Goal: Check status: Check status

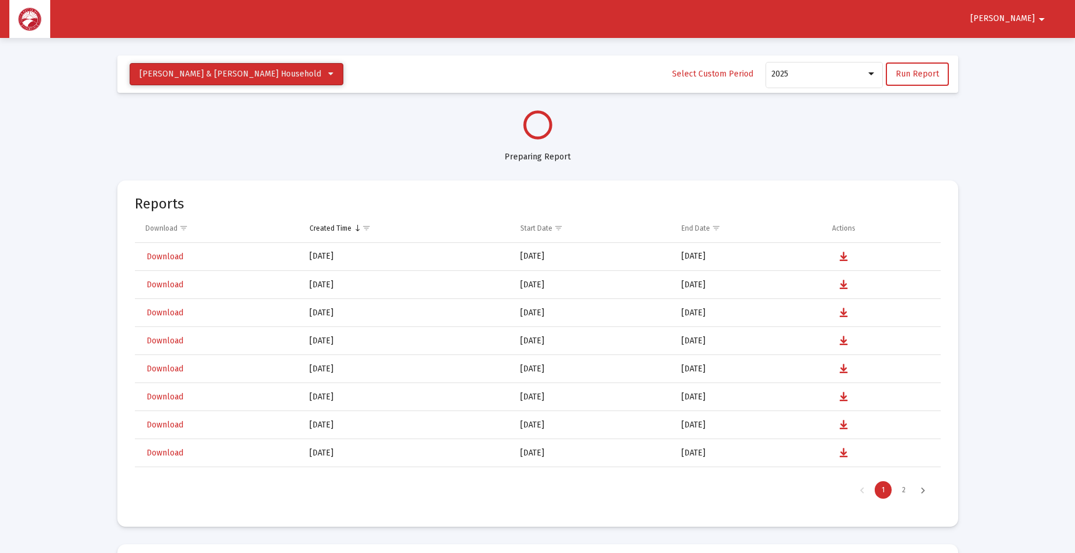
click at [328, 71] on icon at bounding box center [330, 74] width 5 height 8
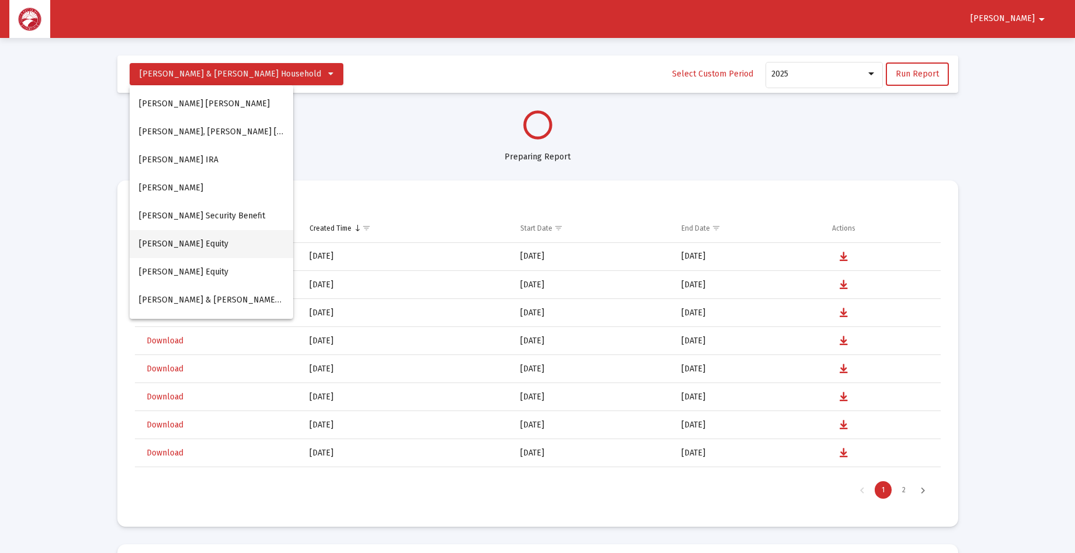
select select "View all"
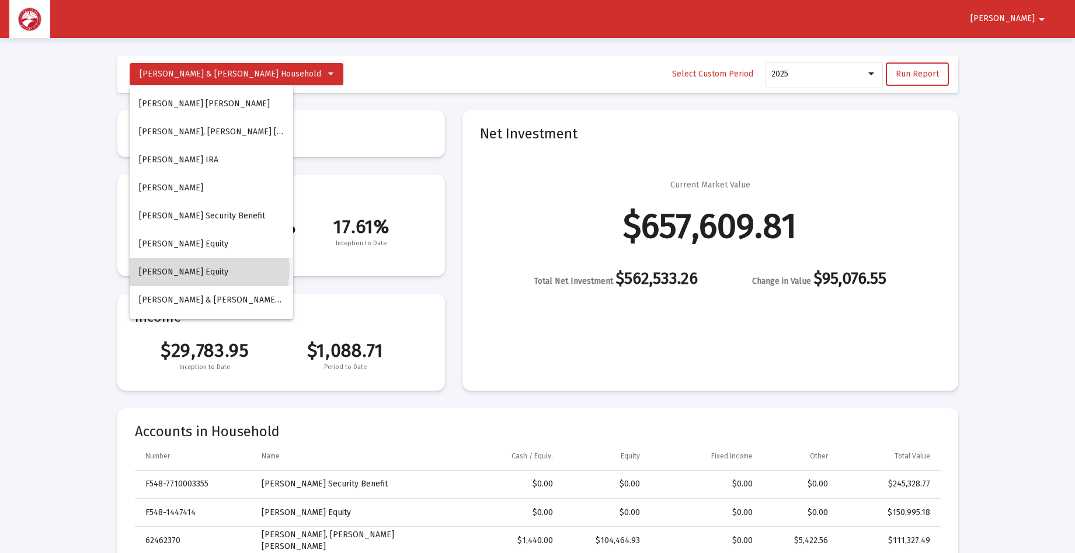
click at [187, 268] on button "[PERSON_NAME] Equity" at bounding box center [211, 272] width 163 height 28
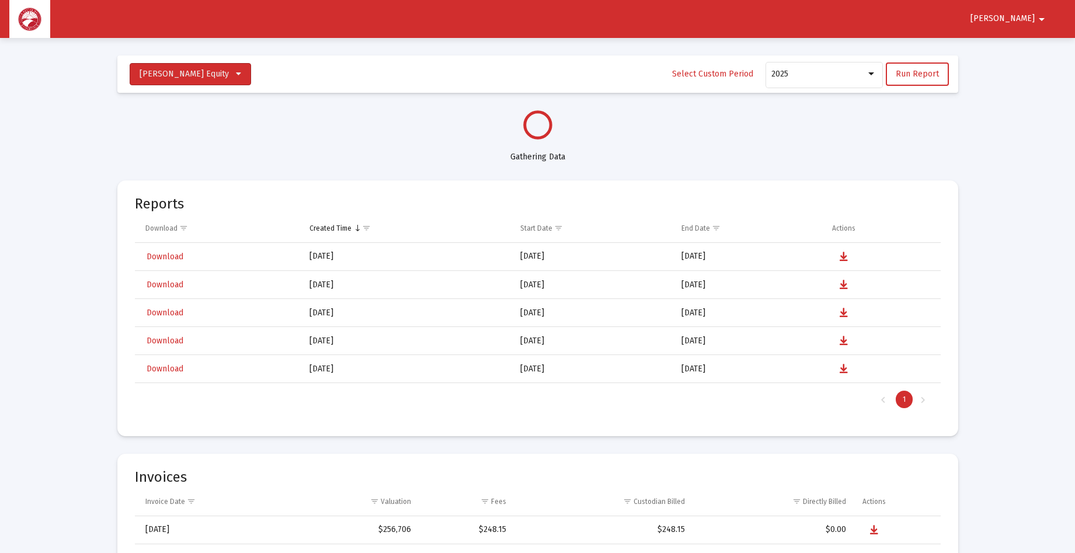
select select "View all"
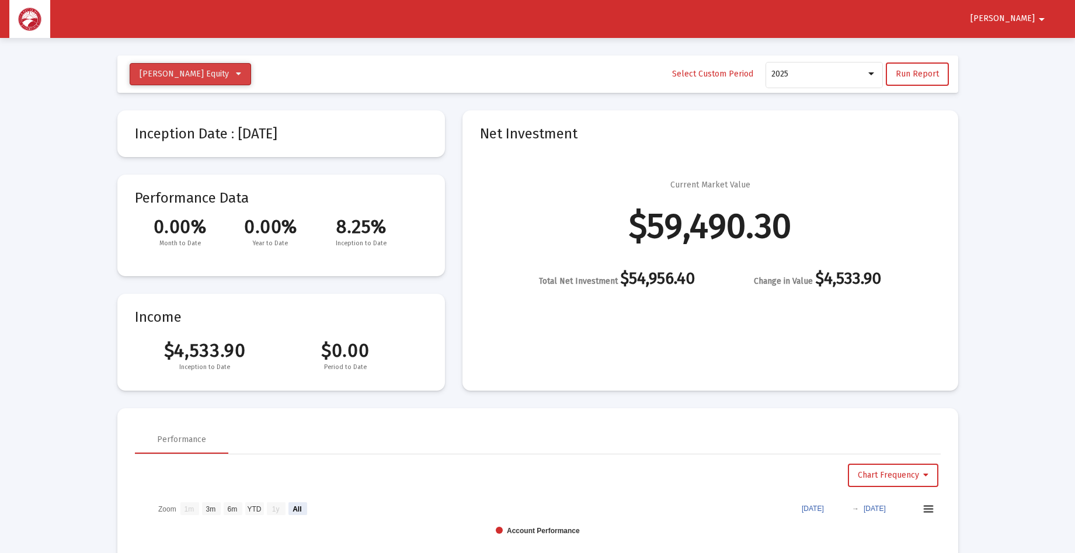
click at [241, 74] on icon at bounding box center [238, 74] width 5 height 8
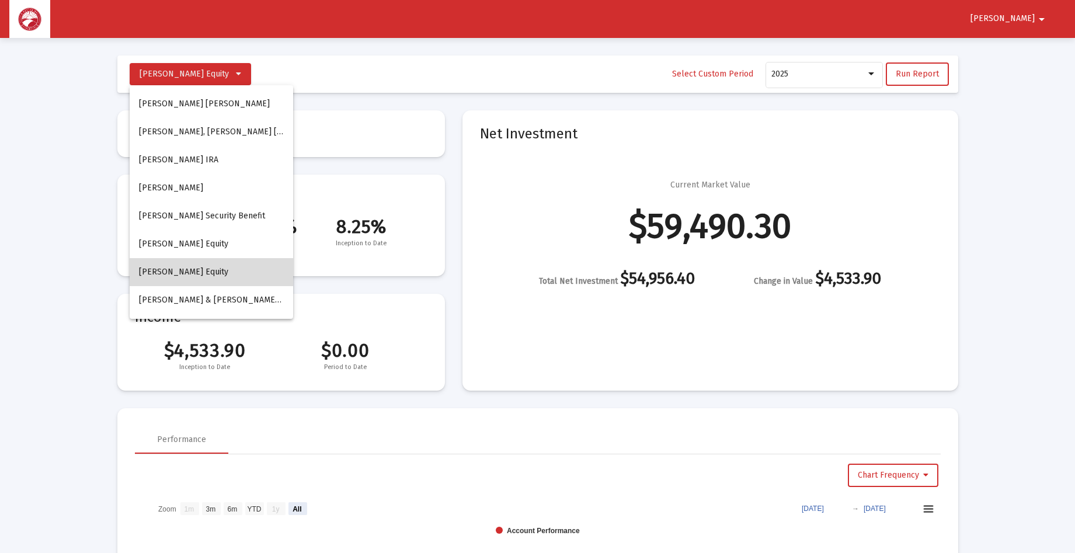
click at [224, 266] on button "[PERSON_NAME] Equity" at bounding box center [211, 272] width 163 height 28
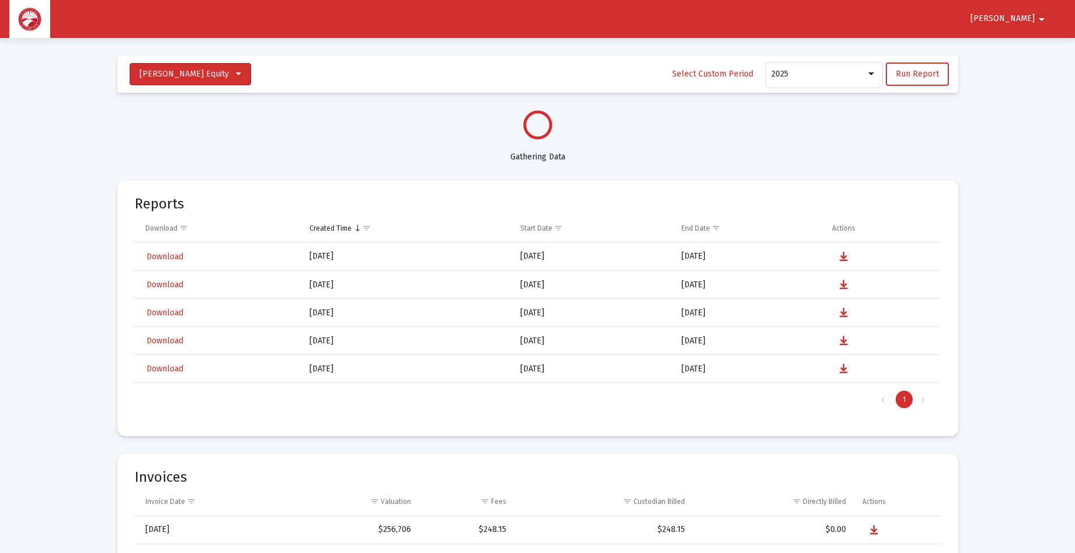
select select "View all"
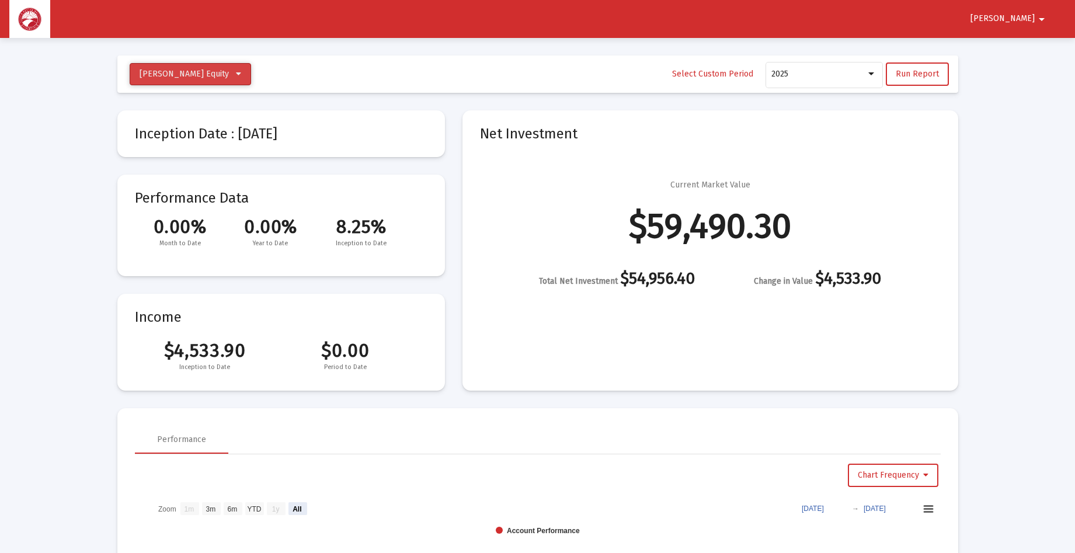
click at [241, 74] on icon at bounding box center [238, 74] width 5 height 8
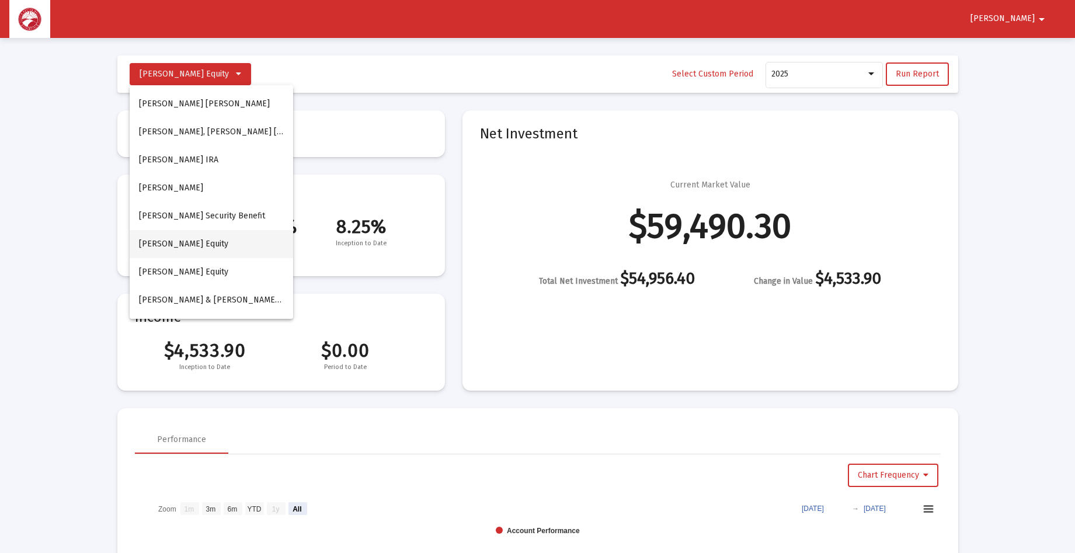
click at [210, 238] on button "[PERSON_NAME] Equity" at bounding box center [211, 244] width 163 height 28
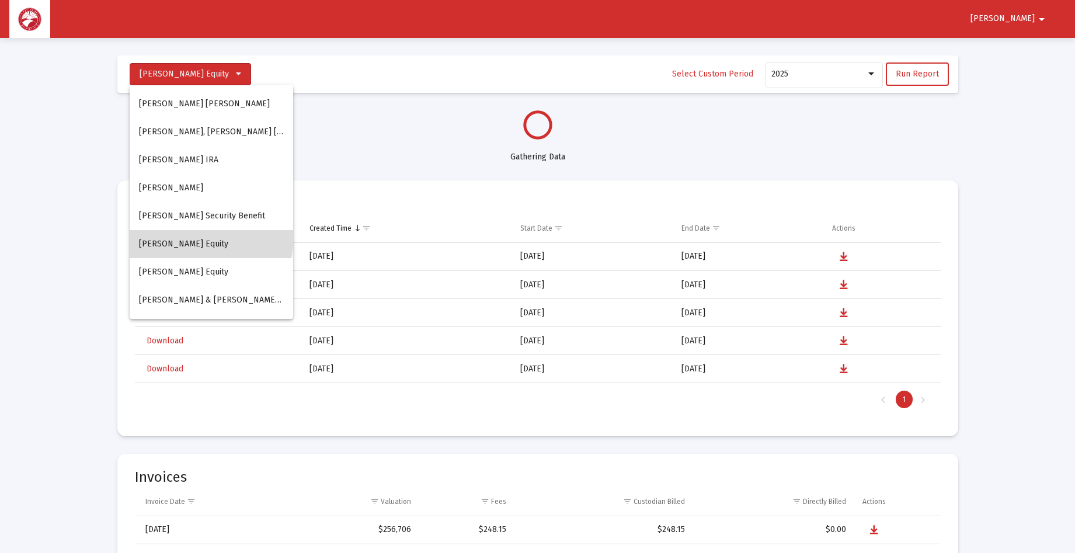
select select "View all"
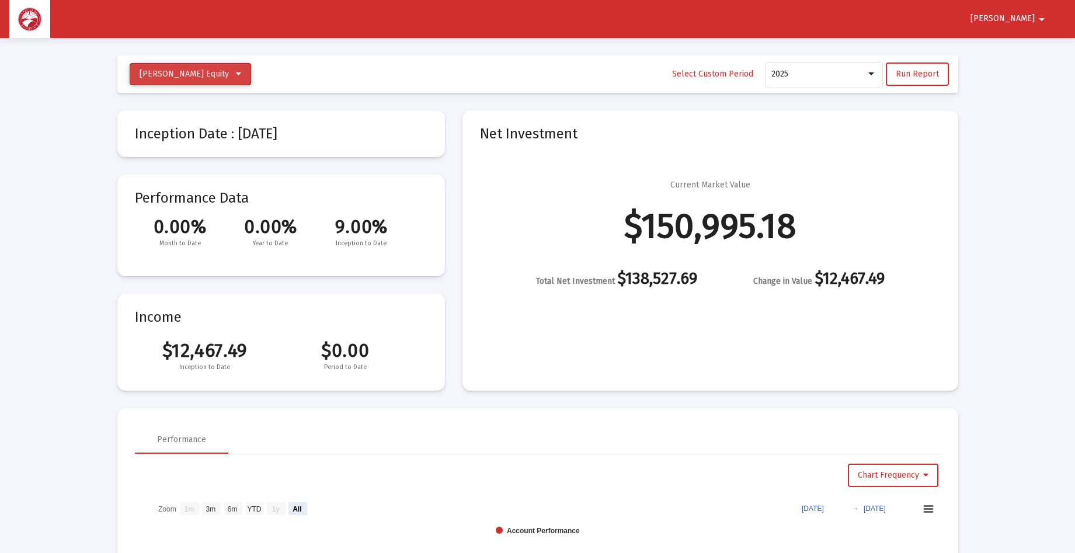
click at [251, 69] on button "[PERSON_NAME] Equity" at bounding box center [190, 74] width 121 height 22
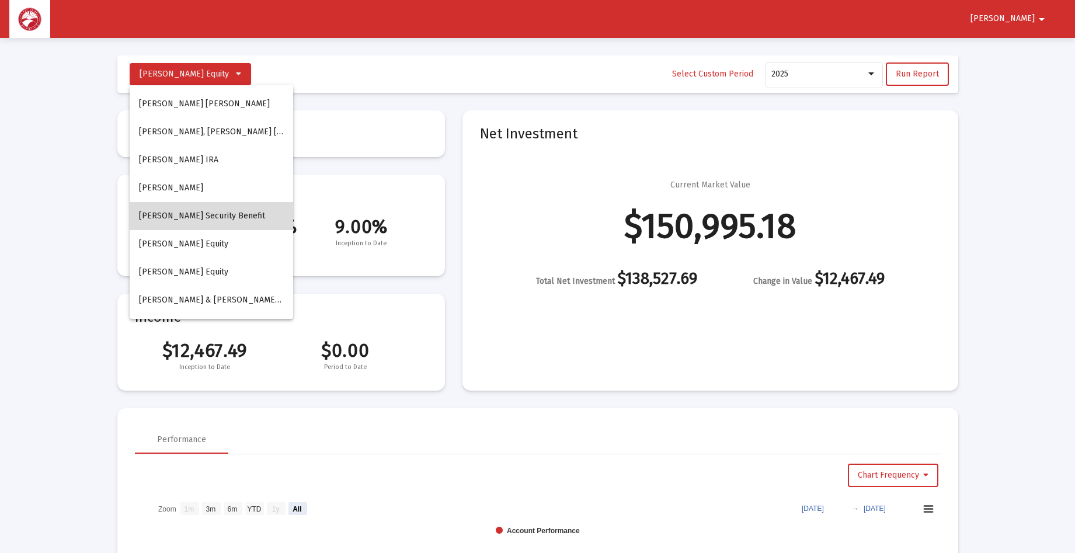
click at [230, 209] on button "[PERSON_NAME] Security Benefit" at bounding box center [211, 216] width 163 height 28
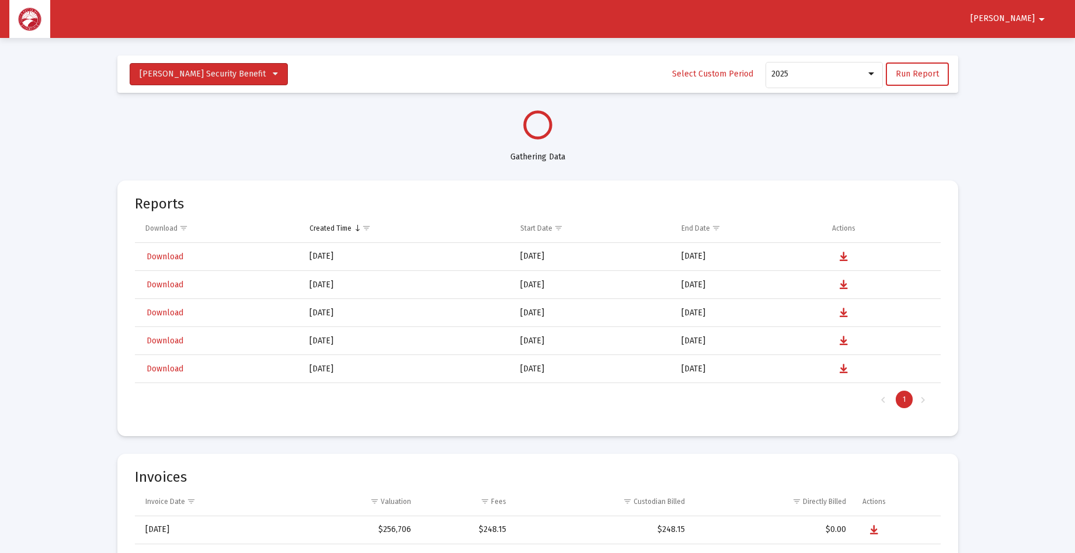
select select "View all"
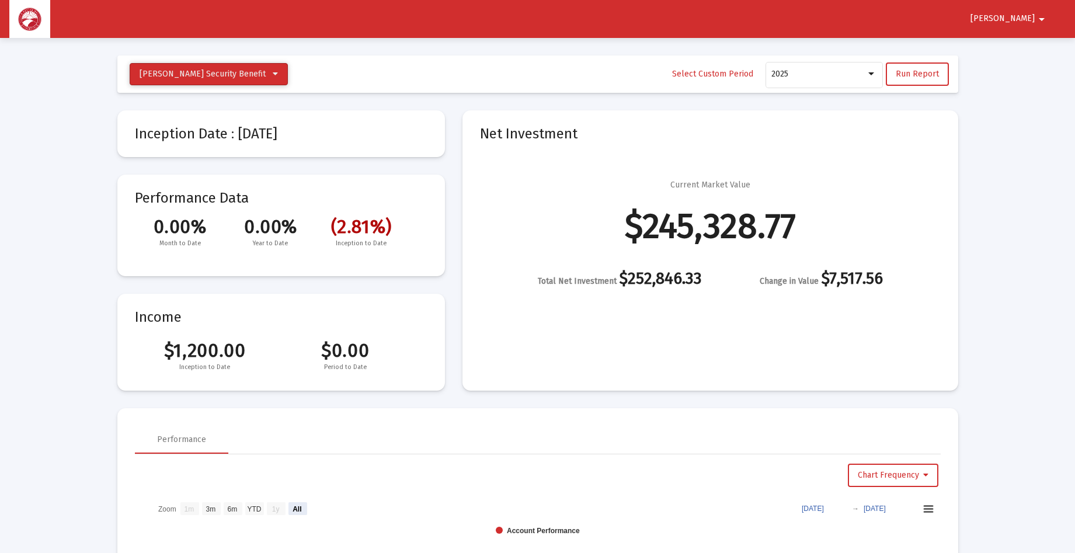
click at [273, 74] on icon at bounding box center [275, 74] width 5 height 8
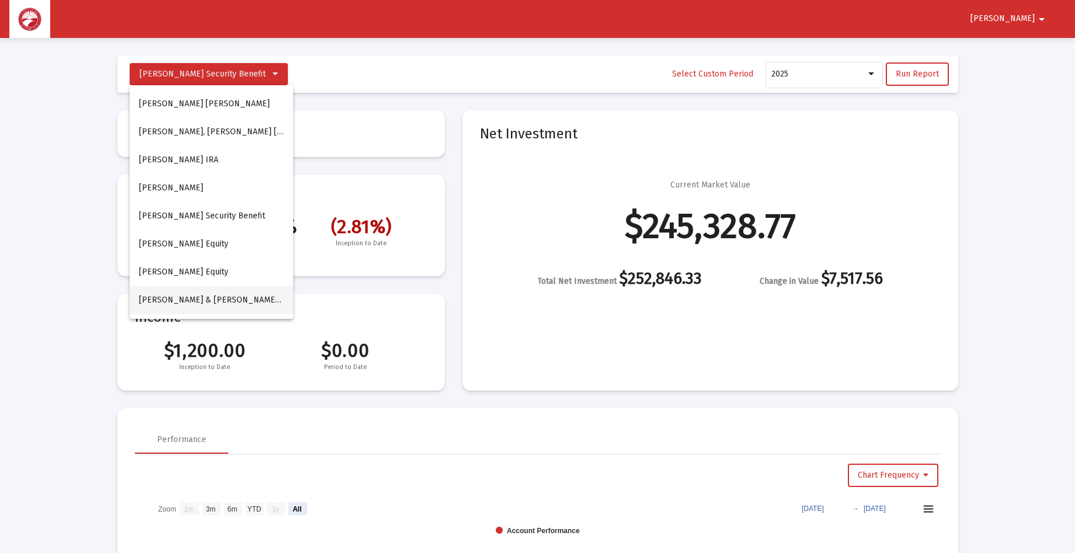
click at [207, 298] on span "[PERSON_NAME] & [PERSON_NAME] Household" at bounding box center [230, 300] width 182 height 10
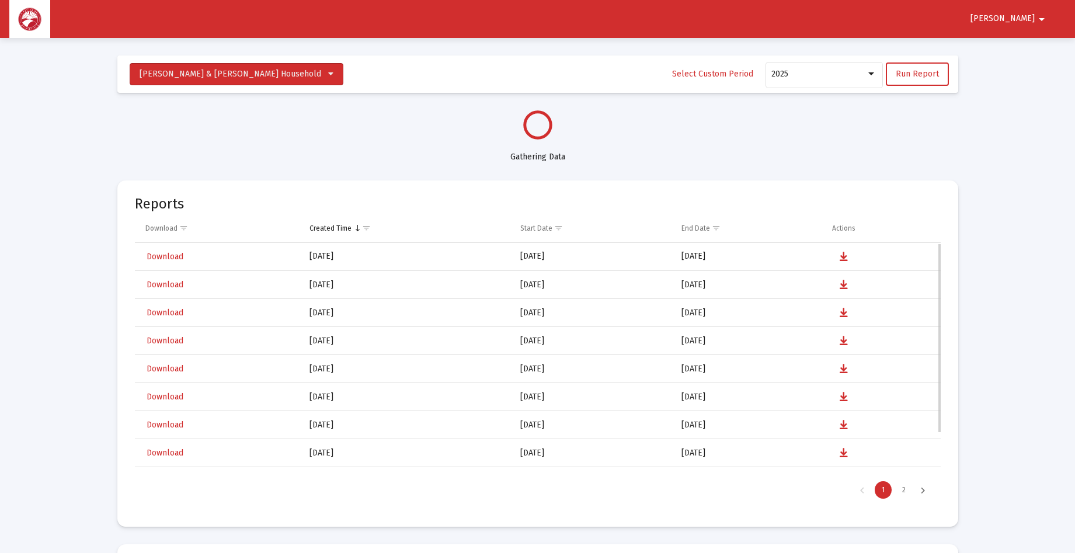
select select "View all"
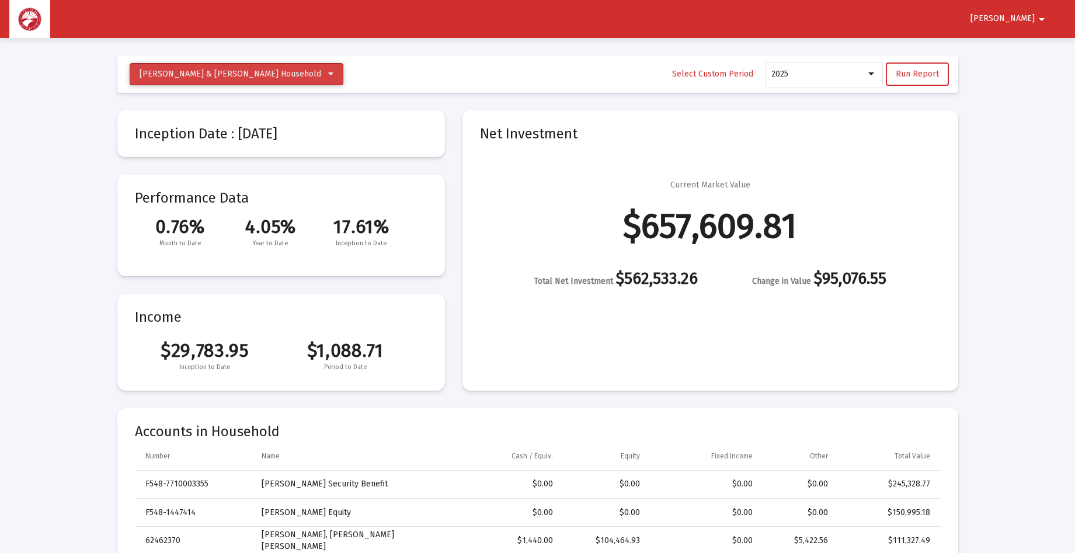
click at [328, 73] on icon at bounding box center [330, 74] width 5 height 8
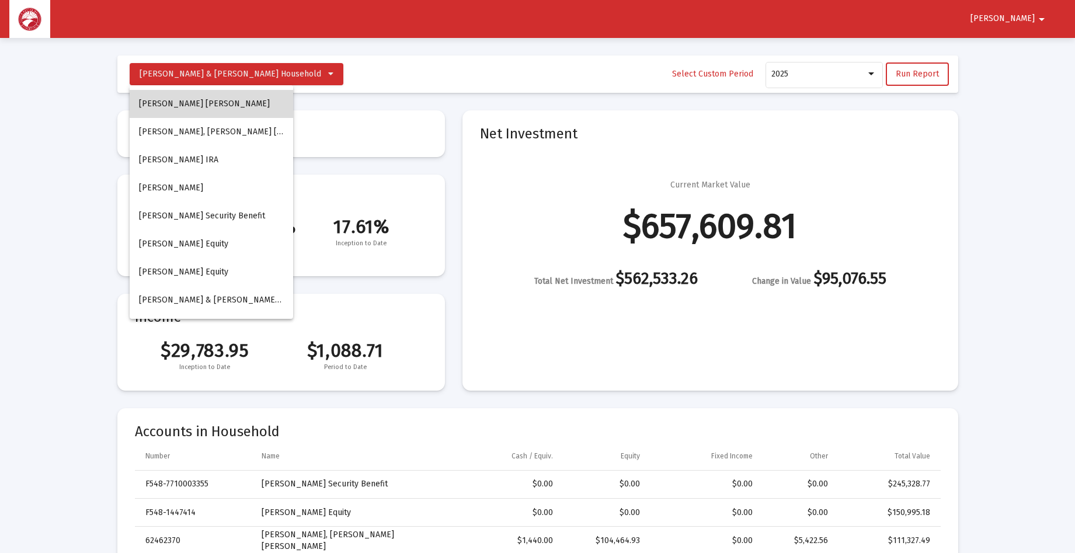
click at [227, 106] on button "[PERSON_NAME] [PERSON_NAME]" at bounding box center [211, 104] width 163 height 28
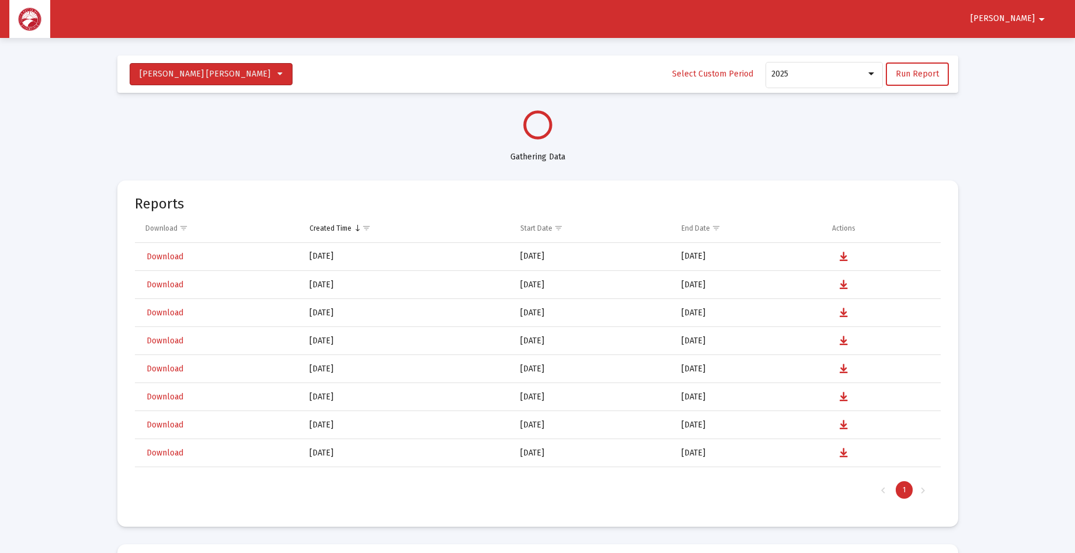
select select "View all"
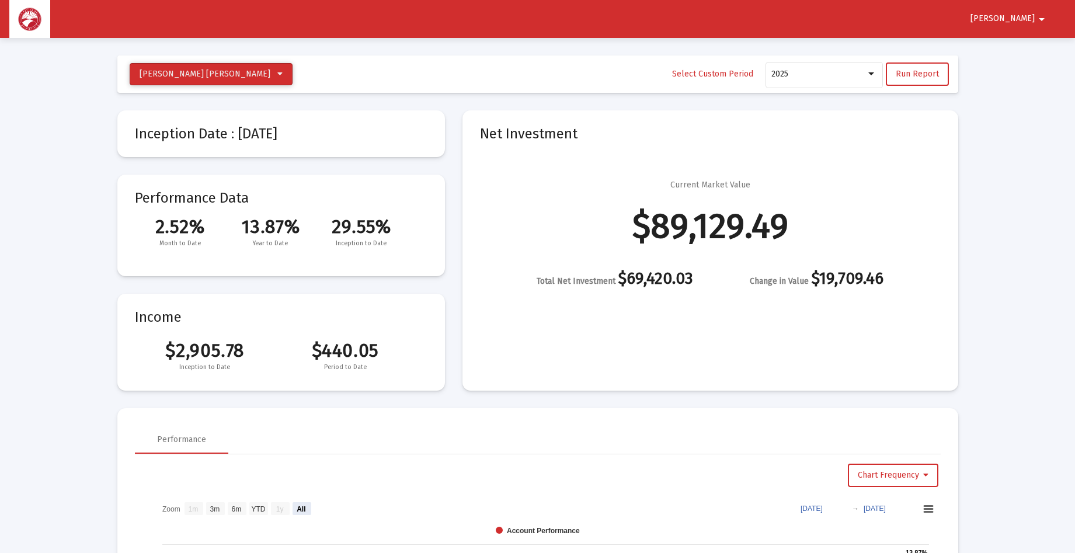
click at [277, 71] on icon at bounding box center [279, 74] width 5 height 8
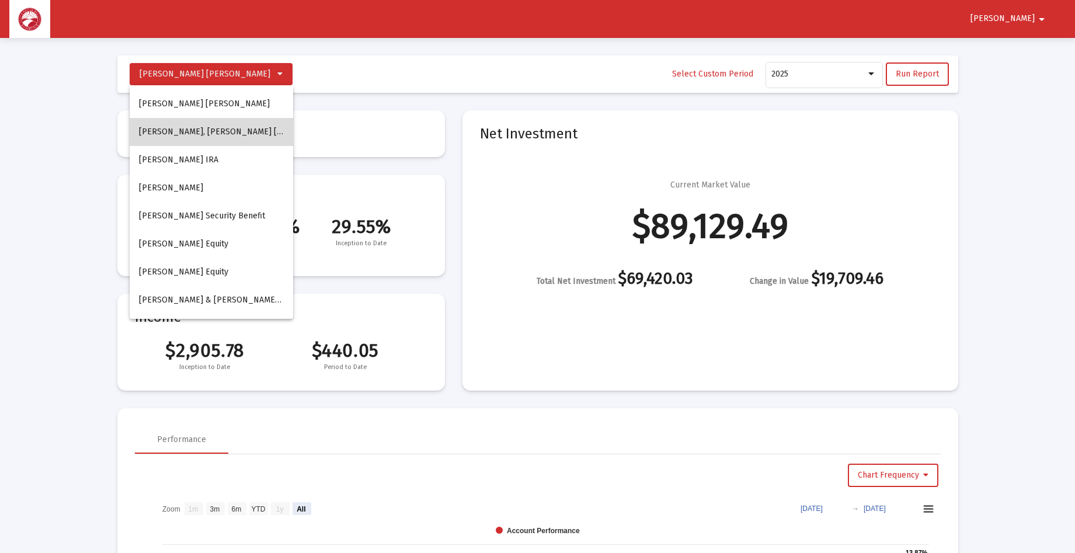
click at [224, 128] on button "[PERSON_NAME], [PERSON_NAME] [PERSON_NAME]" at bounding box center [211, 132] width 163 height 28
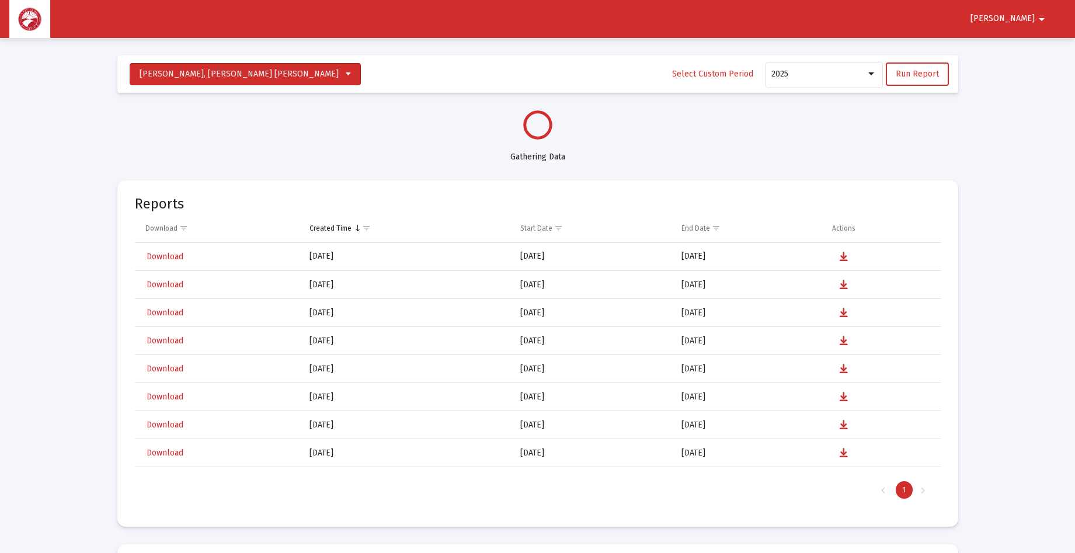
select select "View all"
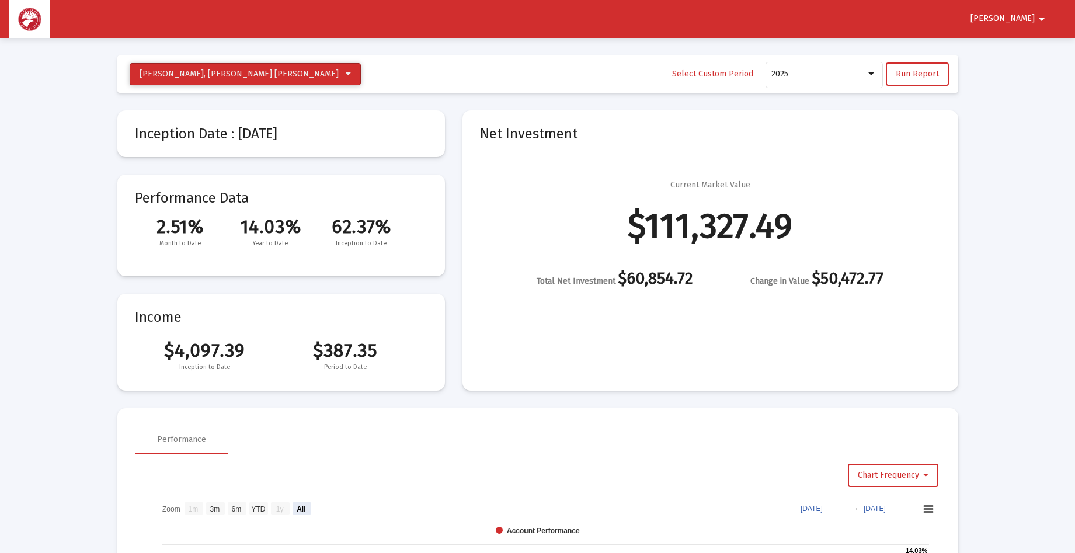
click at [237, 73] on button "[PERSON_NAME], [PERSON_NAME] [PERSON_NAME]" at bounding box center [245, 74] width 231 height 22
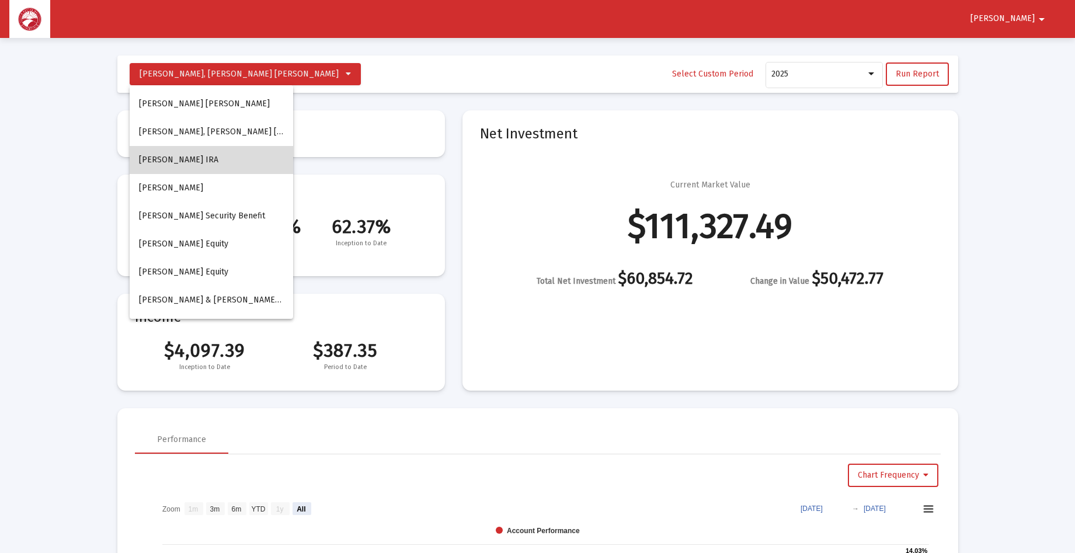
click at [225, 158] on button "[PERSON_NAME] IRA" at bounding box center [211, 160] width 163 height 28
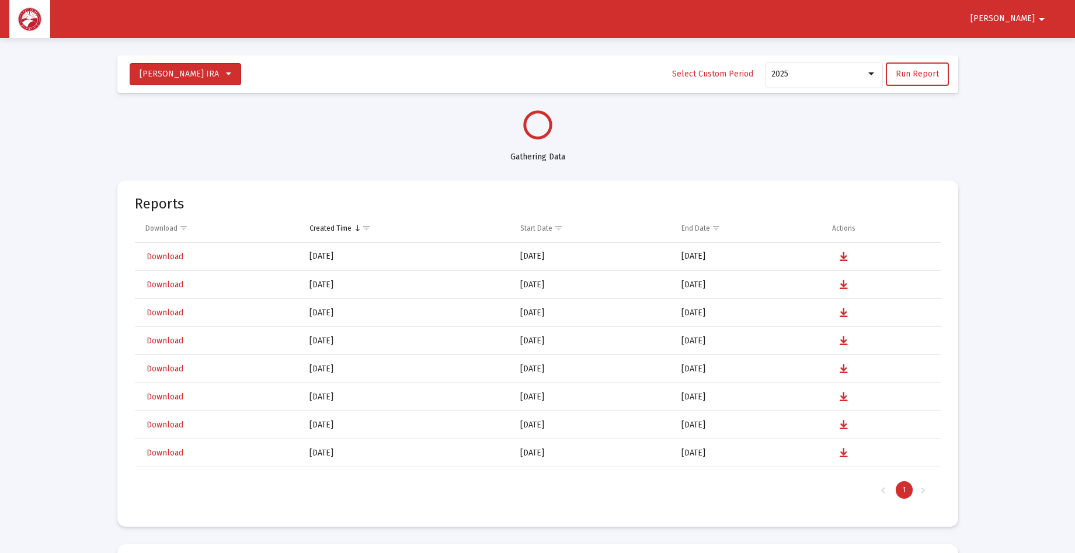
select select "View all"
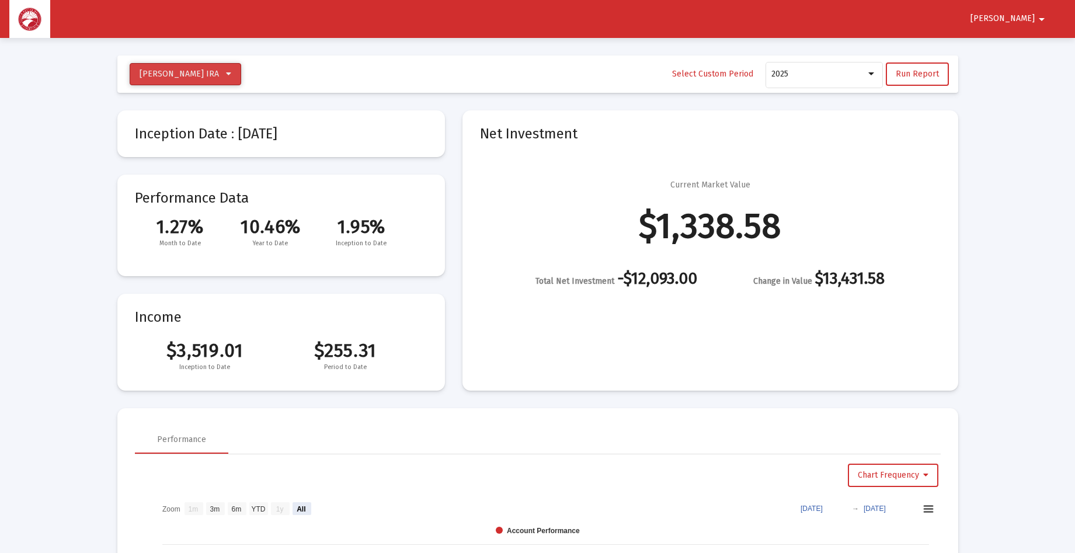
click at [231, 74] on icon at bounding box center [228, 74] width 5 height 8
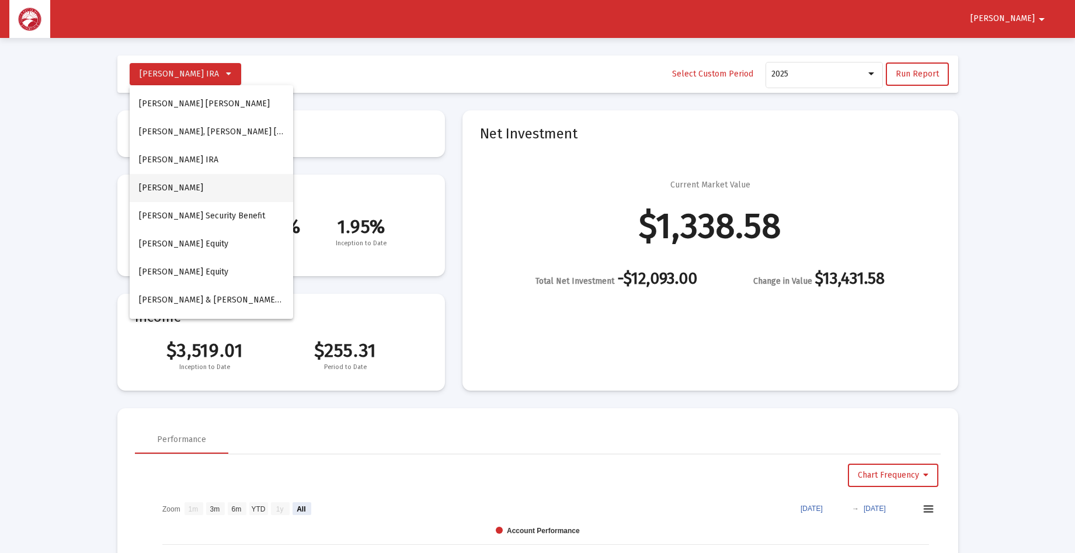
click at [210, 183] on button "[PERSON_NAME]" at bounding box center [211, 188] width 163 height 28
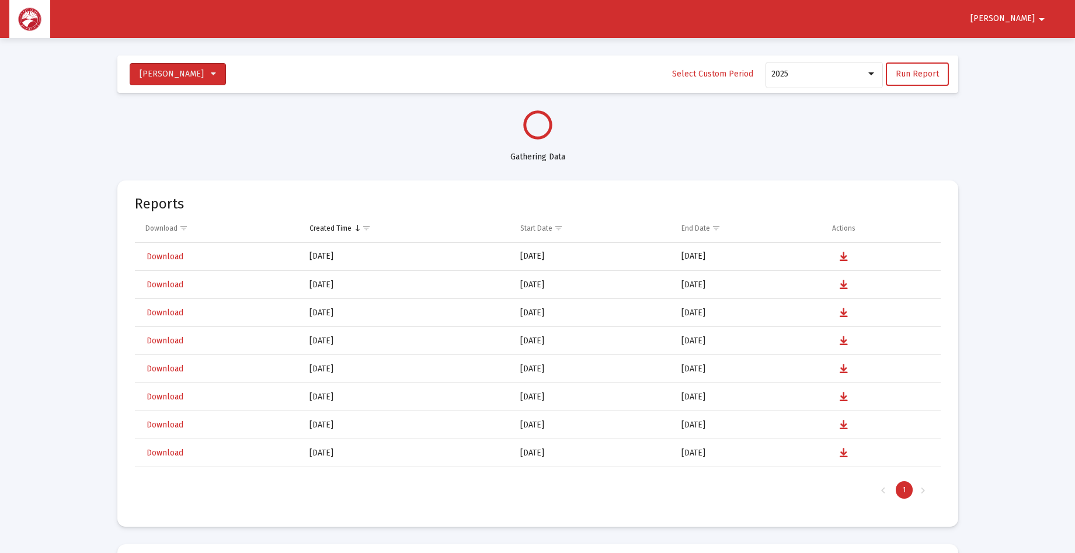
select select "View all"
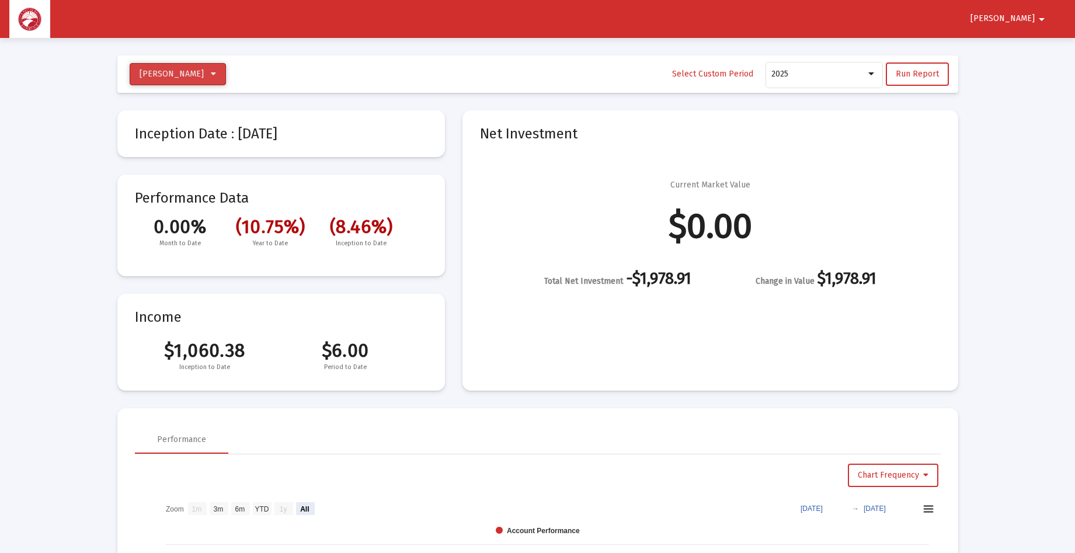
click at [216, 69] on span at bounding box center [213, 74] width 5 height 10
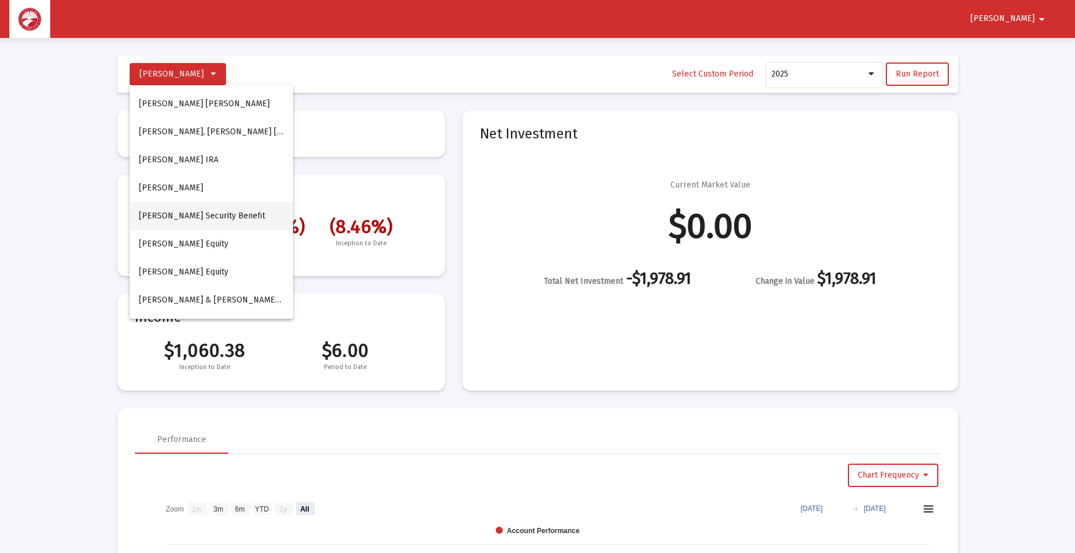
click at [212, 211] on button "[PERSON_NAME] Security Benefit" at bounding box center [211, 216] width 163 height 28
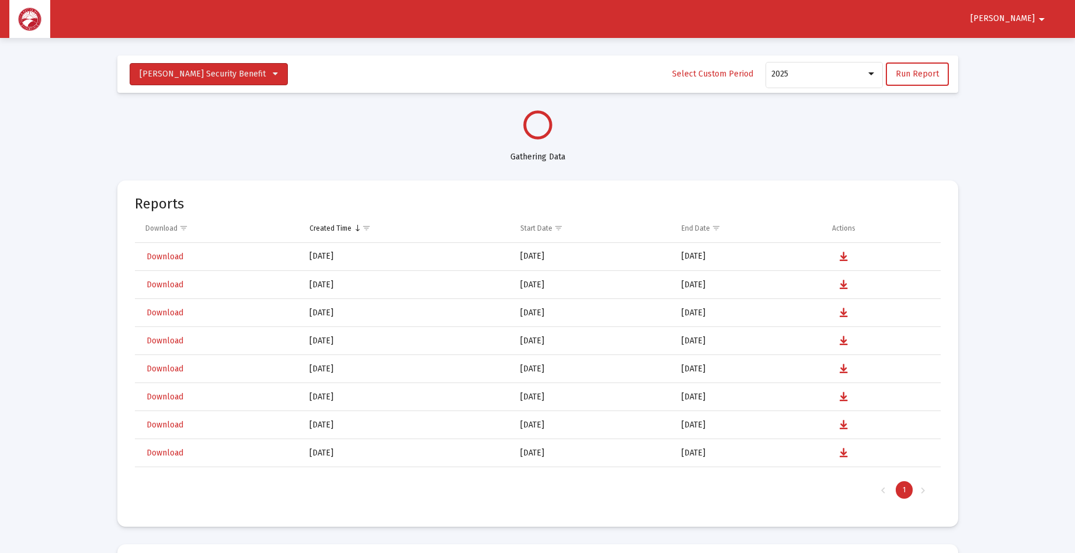
select select "View all"
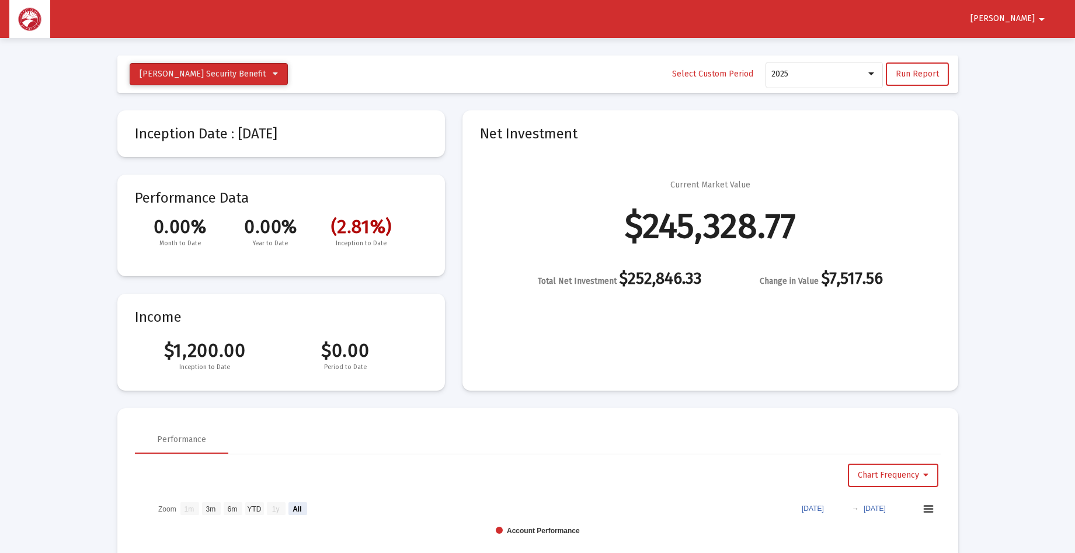
click at [273, 71] on icon at bounding box center [275, 74] width 5 height 8
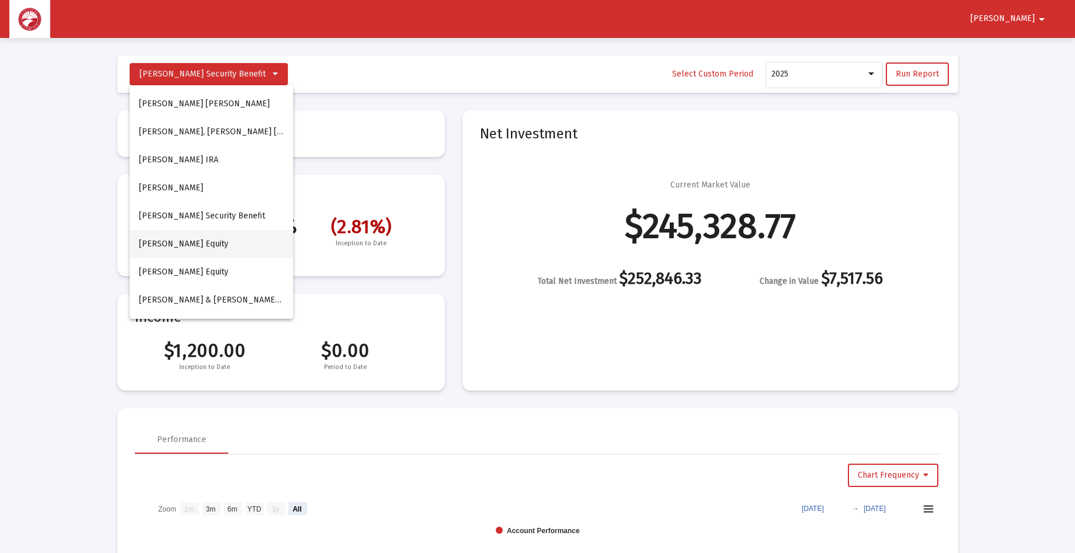
click at [221, 239] on button "[PERSON_NAME] Equity" at bounding box center [211, 244] width 163 height 28
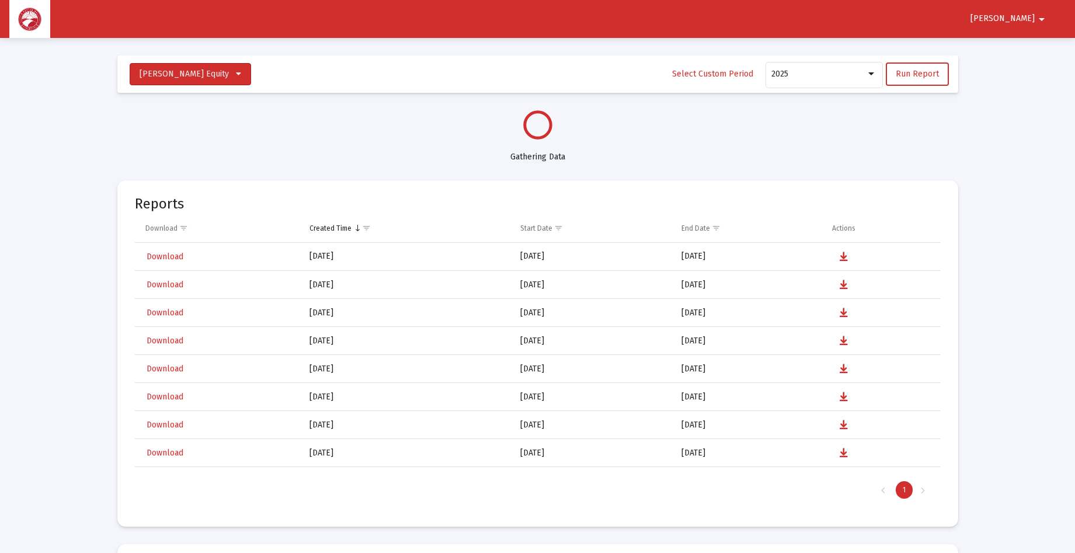
select select "View all"
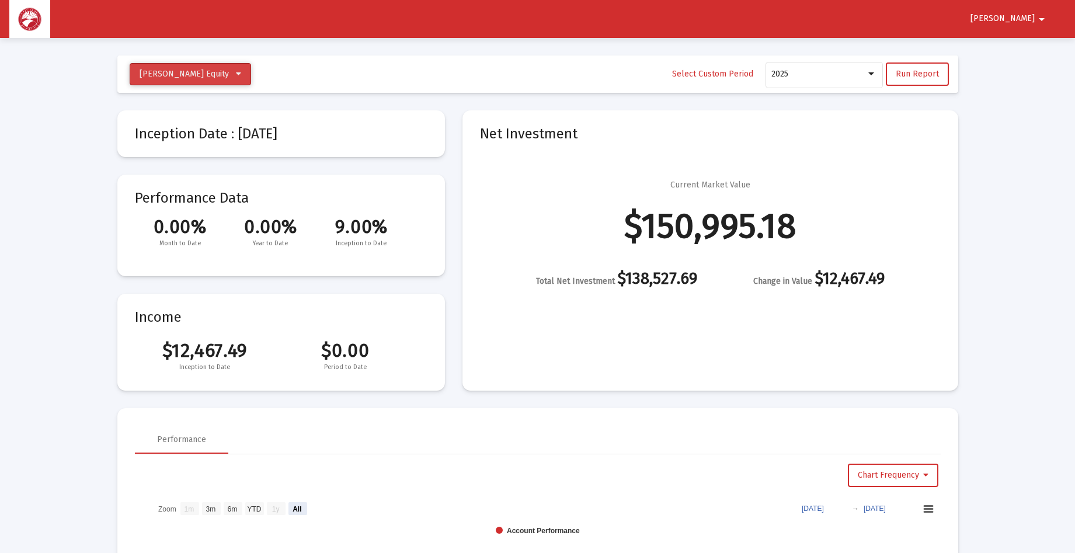
click at [241, 71] on icon at bounding box center [238, 74] width 5 height 8
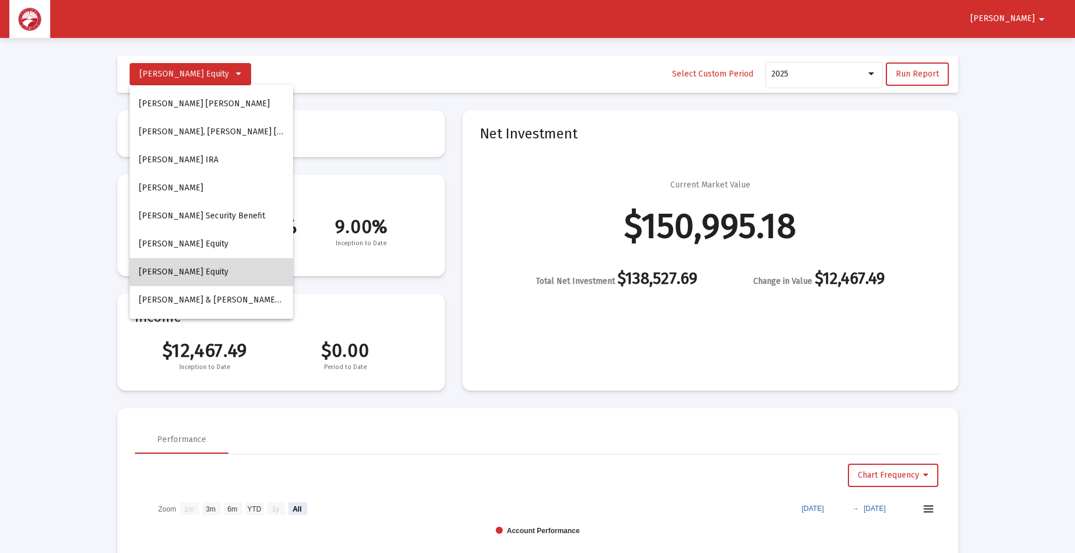
click at [239, 270] on button "[PERSON_NAME] Equity" at bounding box center [211, 272] width 163 height 28
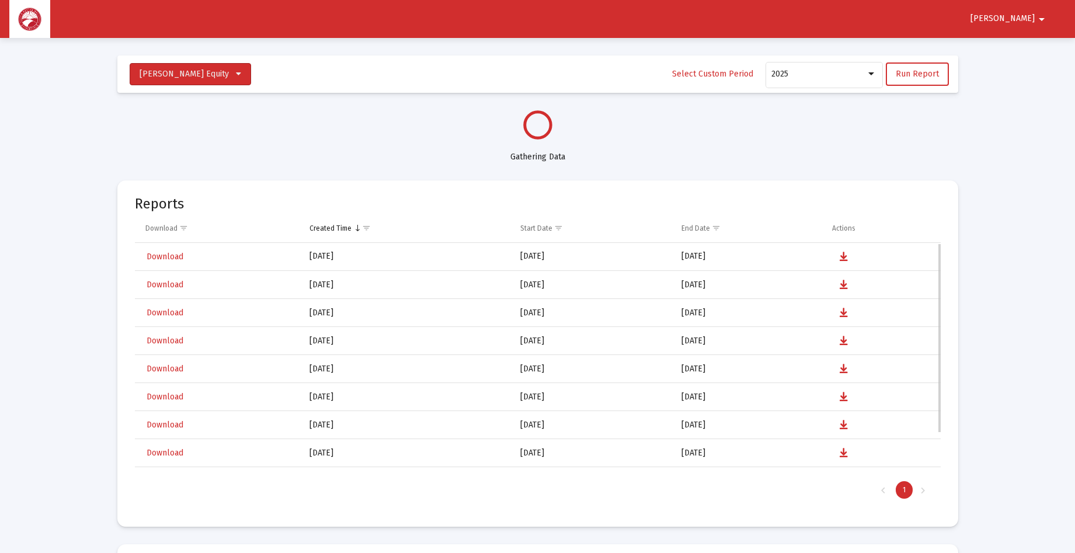
select select "View all"
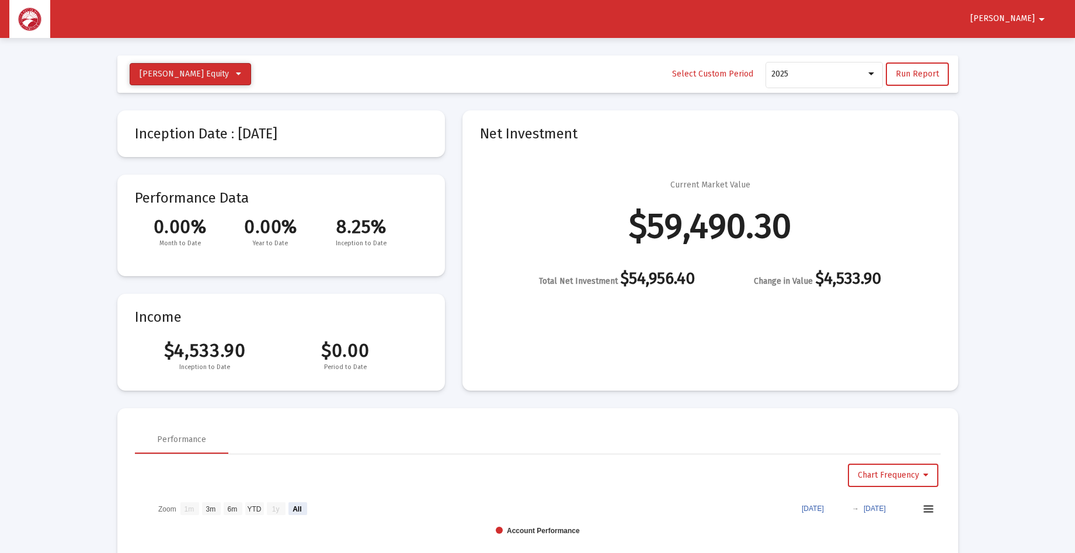
click at [241, 70] on icon at bounding box center [238, 74] width 5 height 8
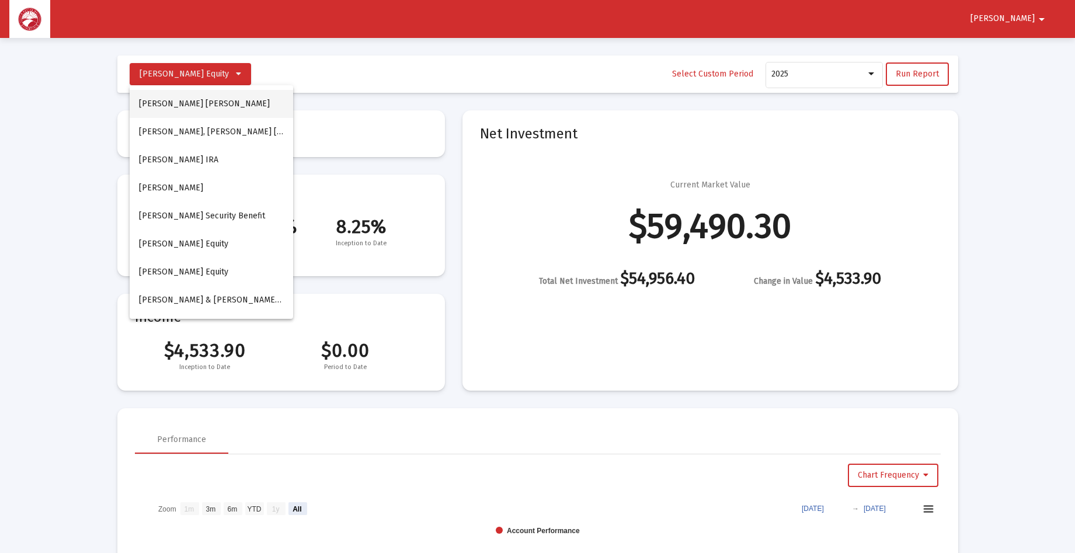
click at [214, 103] on button "[PERSON_NAME] [PERSON_NAME]" at bounding box center [211, 104] width 163 height 28
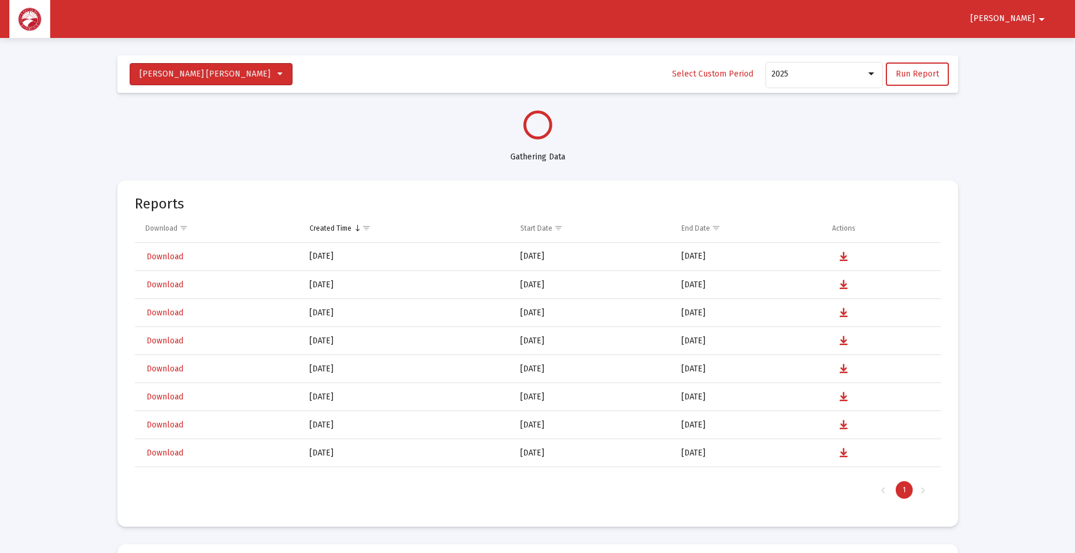
select select "View all"
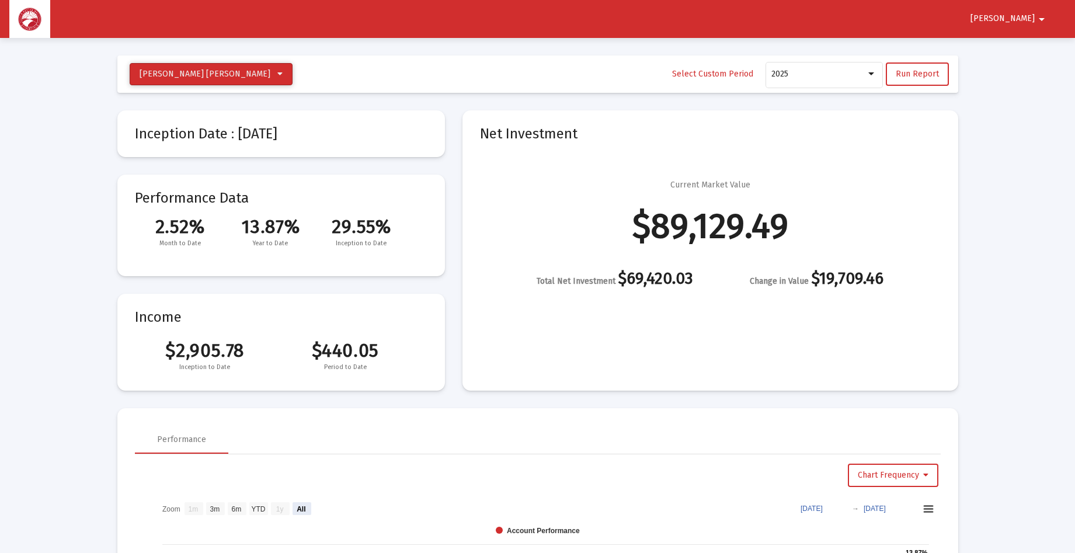
click at [277, 73] on icon at bounding box center [279, 74] width 5 height 8
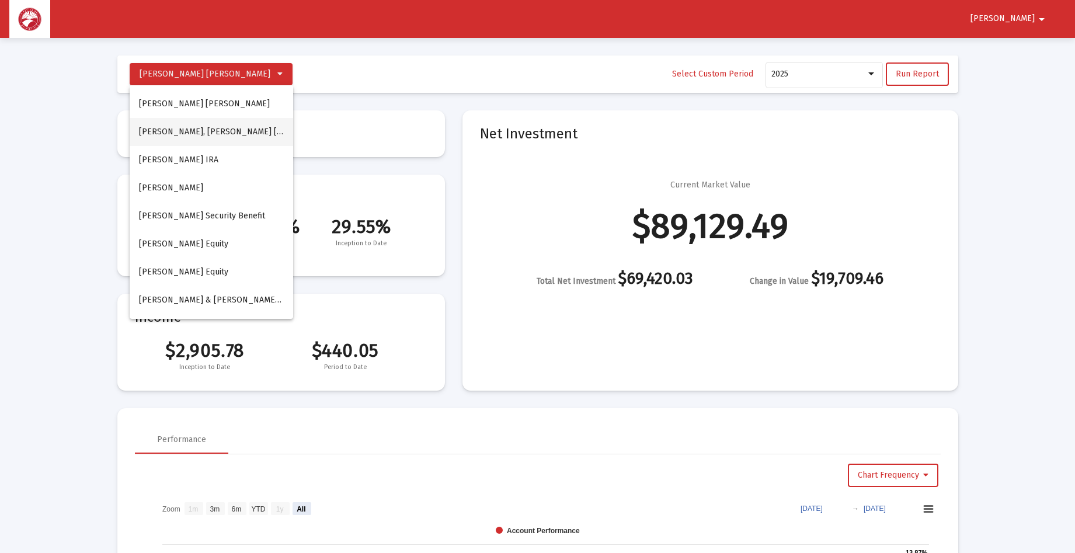
click at [217, 123] on button "[PERSON_NAME], [PERSON_NAME] [PERSON_NAME]" at bounding box center [211, 132] width 163 height 28
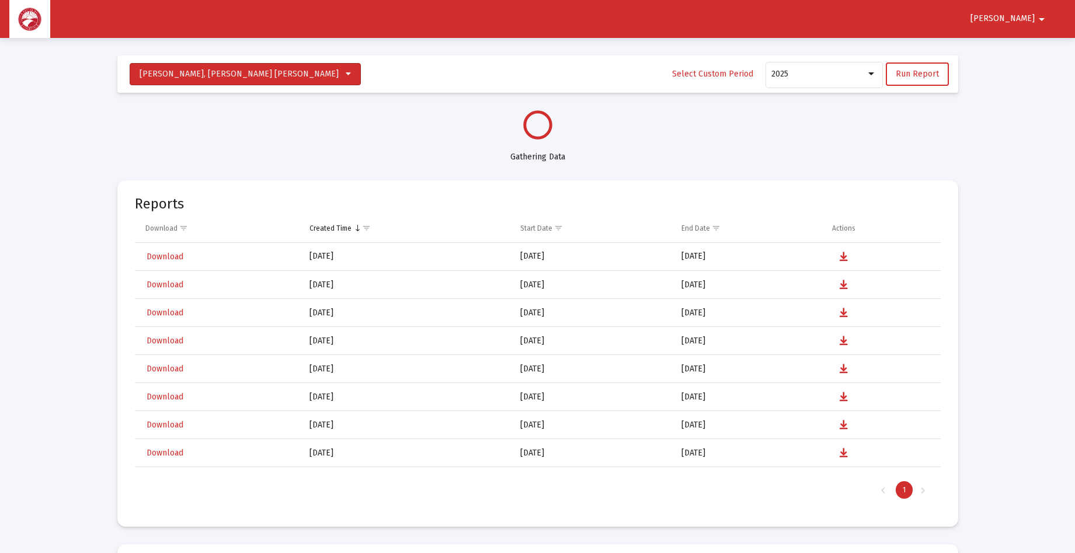
select select "View all"
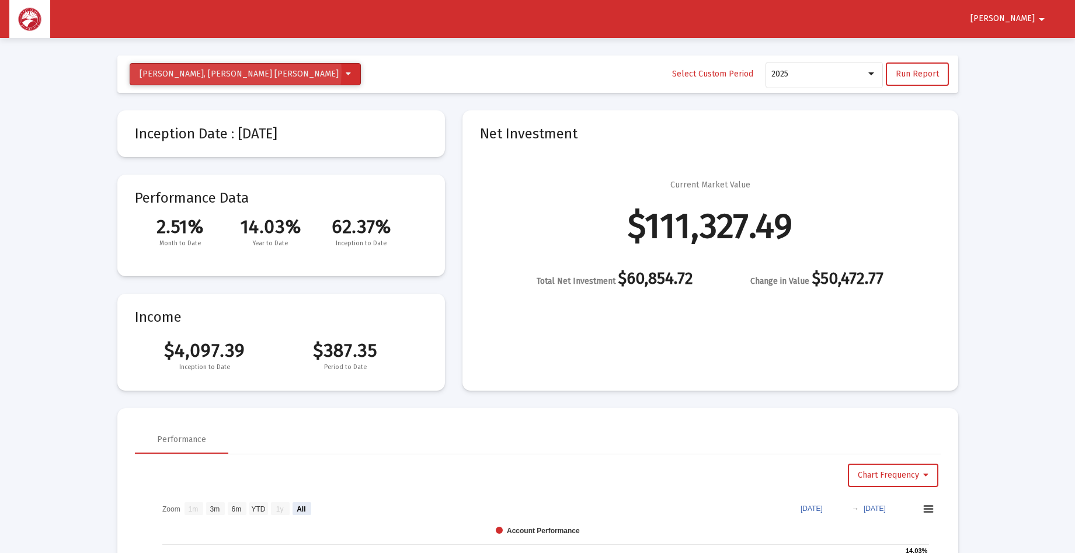
click at [346, 71] on icon at bounding box center [348, 74] width 5 height 8
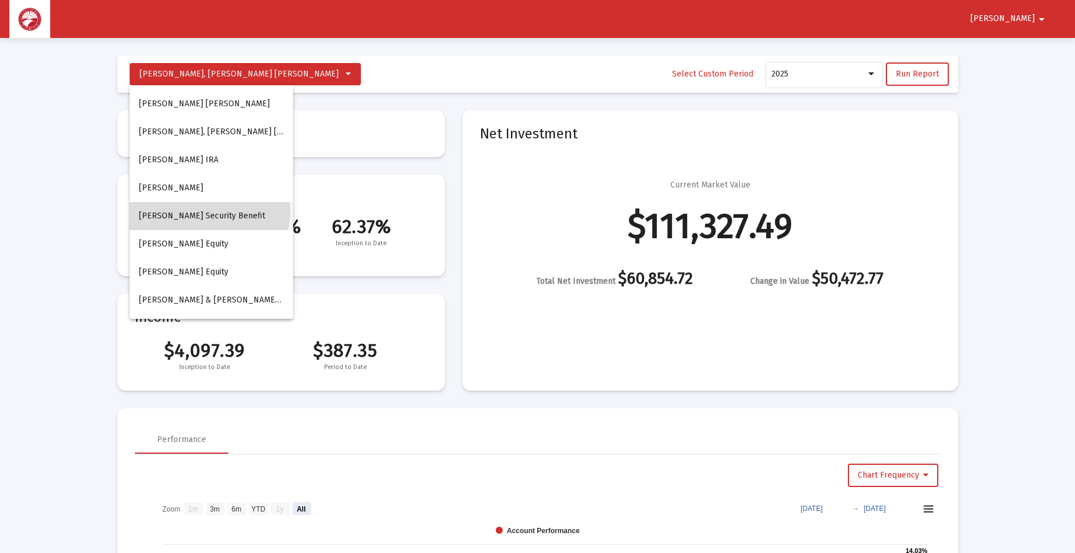
click at [193, 211] on button "[PERSON_NAME] Security Benefit" at bounding box center [211, 216] width 163 height 28
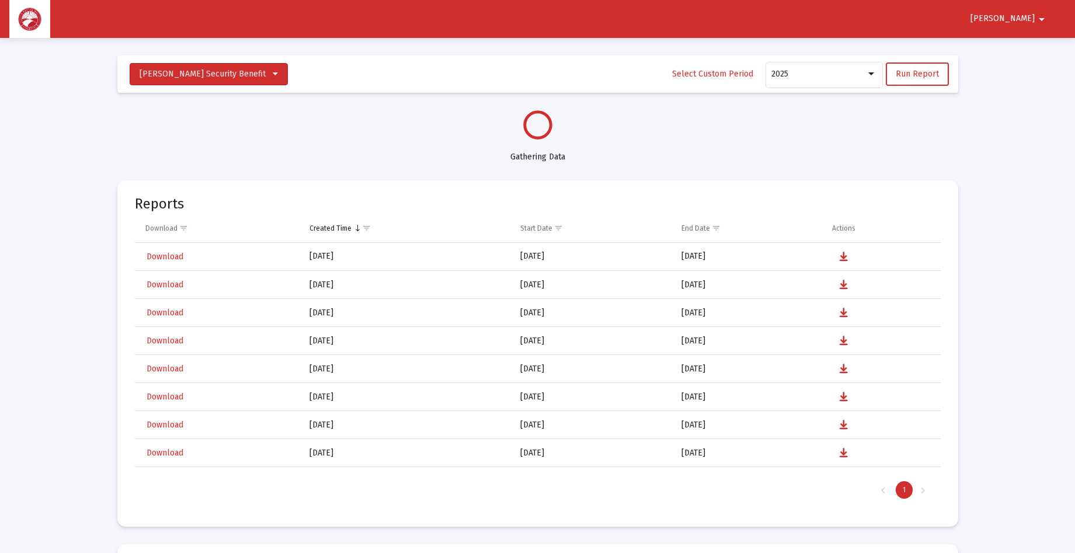
select select "View all"
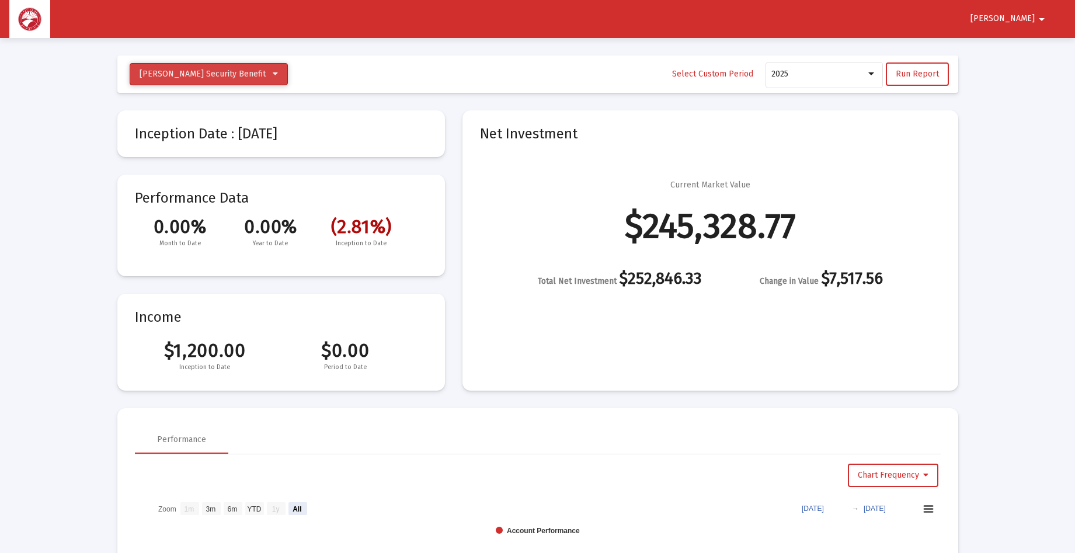
click at [264, 74] on button "[PERSON_NAME] Security Benefit" at bounding box center [209, 74] width 158 height 22
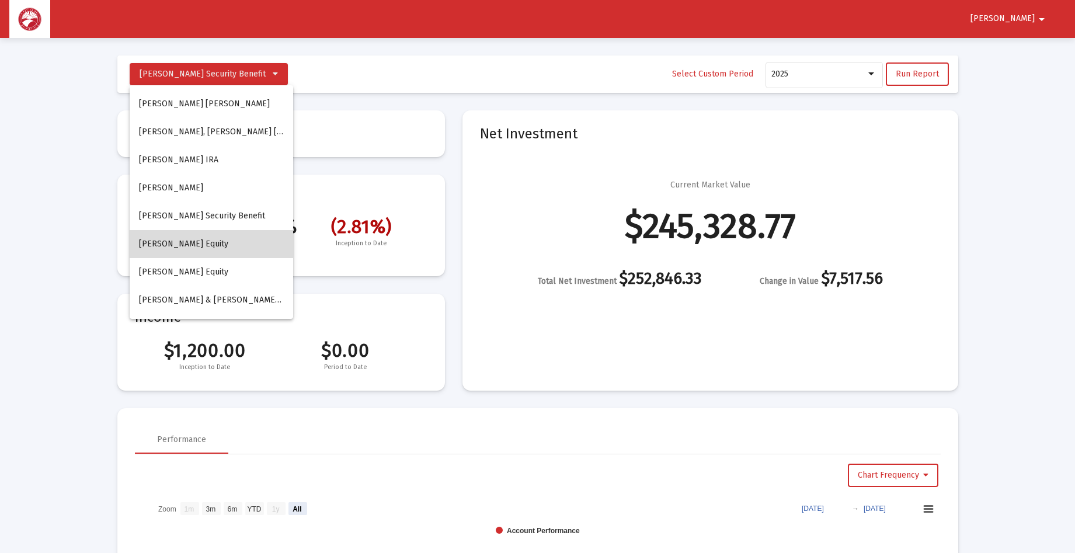
click at [214, 245] on button "[PERSON_NAME] Equity" at bounding box center [211, 244] width 163 height 28
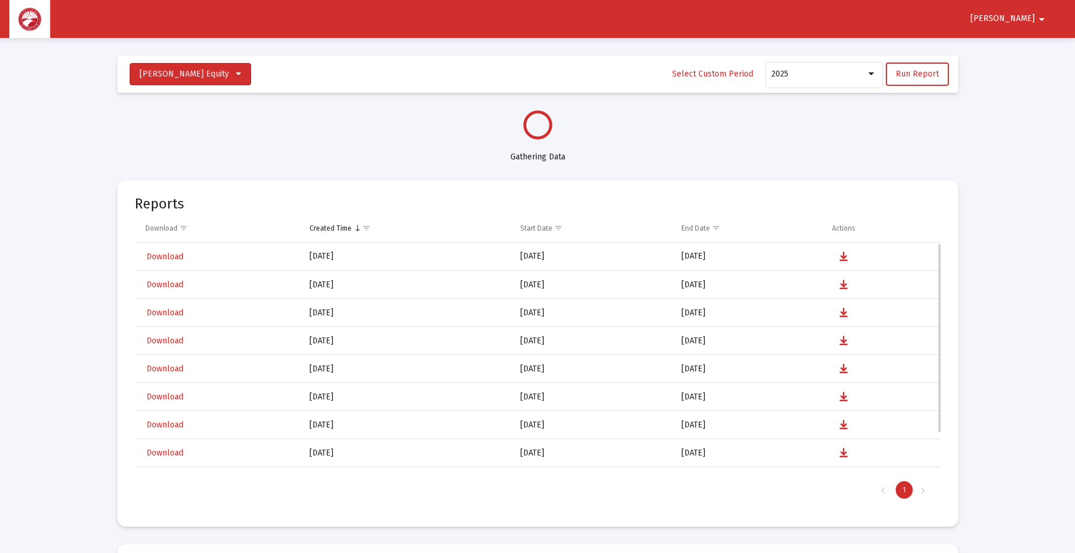
select select "View all"
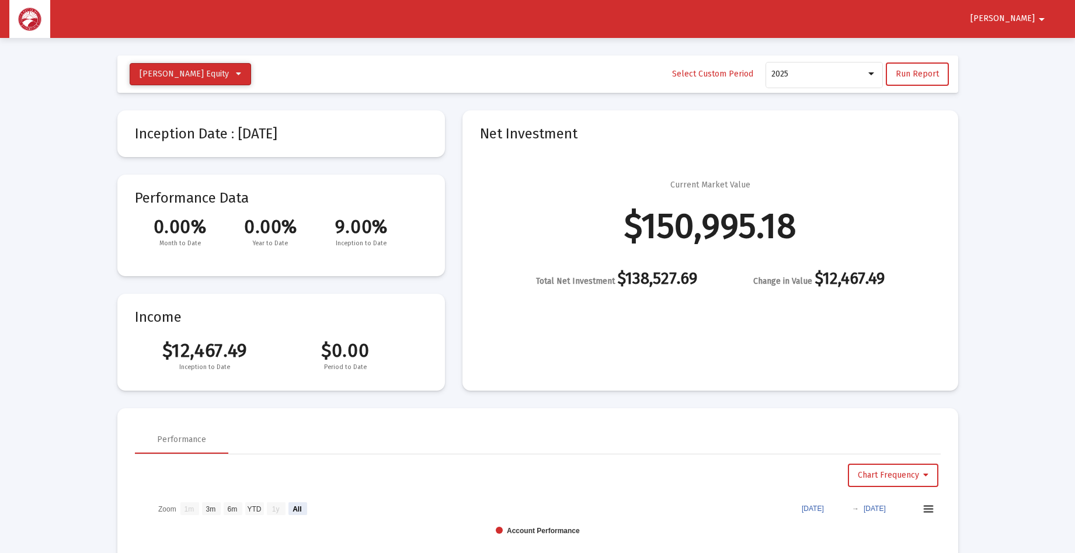
click at [241, 74] on icon at bounding box center [238, 74] width 5 height 8
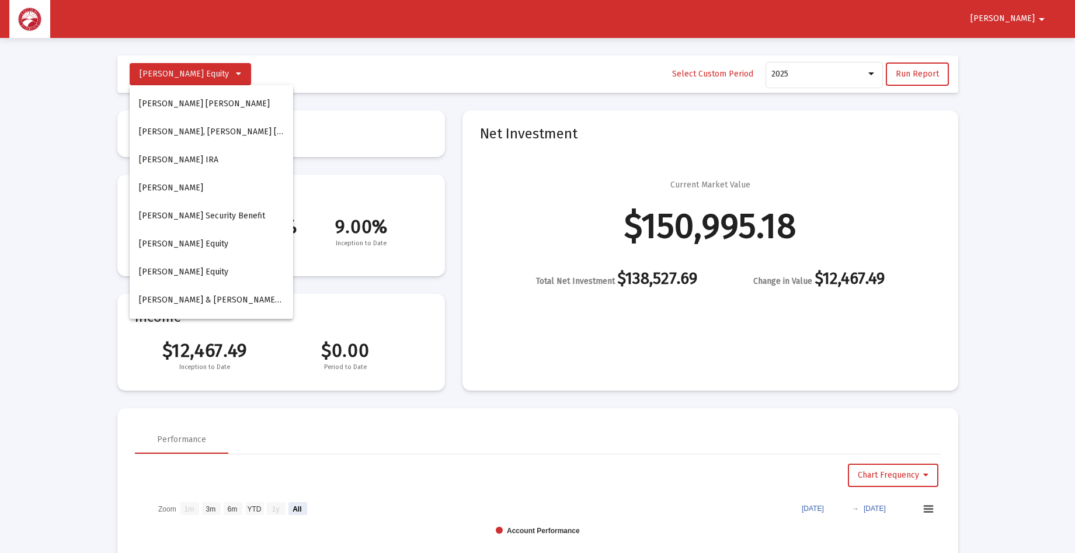
click at [92, 82] on div at bounding box center [537, 276] width 1075 height 553
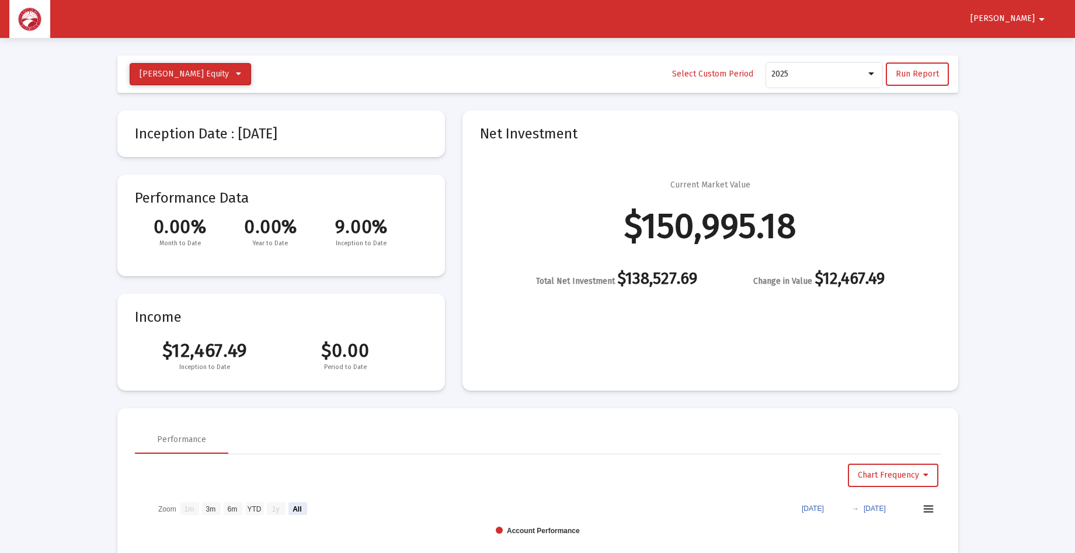
click at [241, 72] on icon at bounding box center [238, 74] width 5 height 8
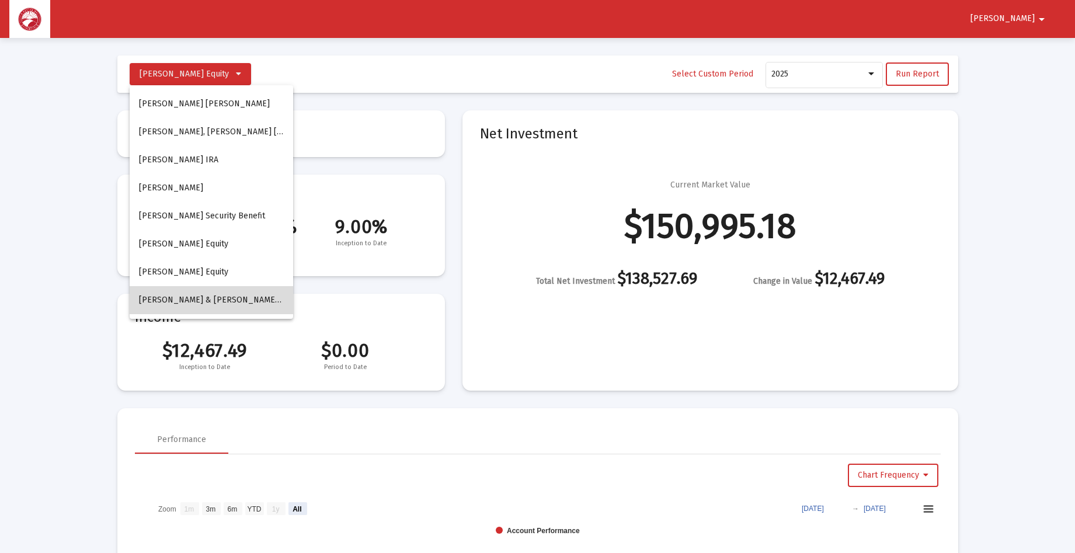
click at [213, 295] on span "[PERSON_NAME] & [PERSON_NAME] Household" at bounding box center [230, 300] width 182 height 10
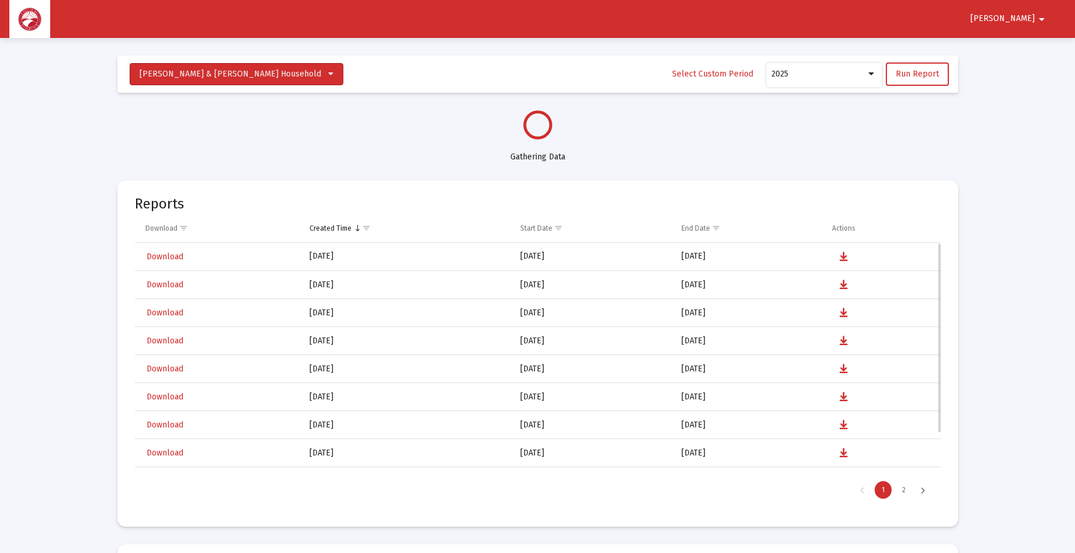
select select "View all"
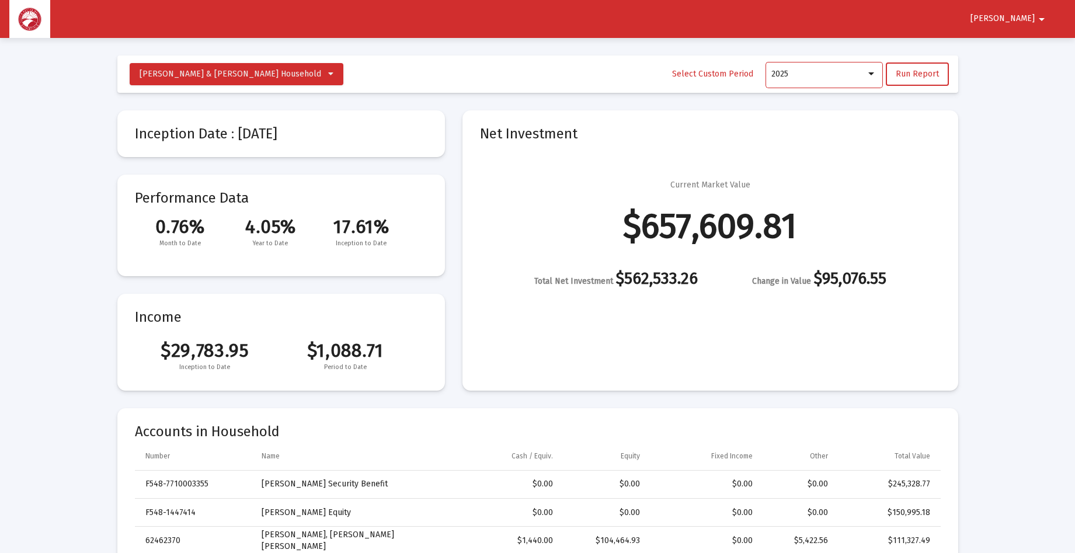
click at [873, 75] on div at bounding box center [871, 73] width 6 height 3
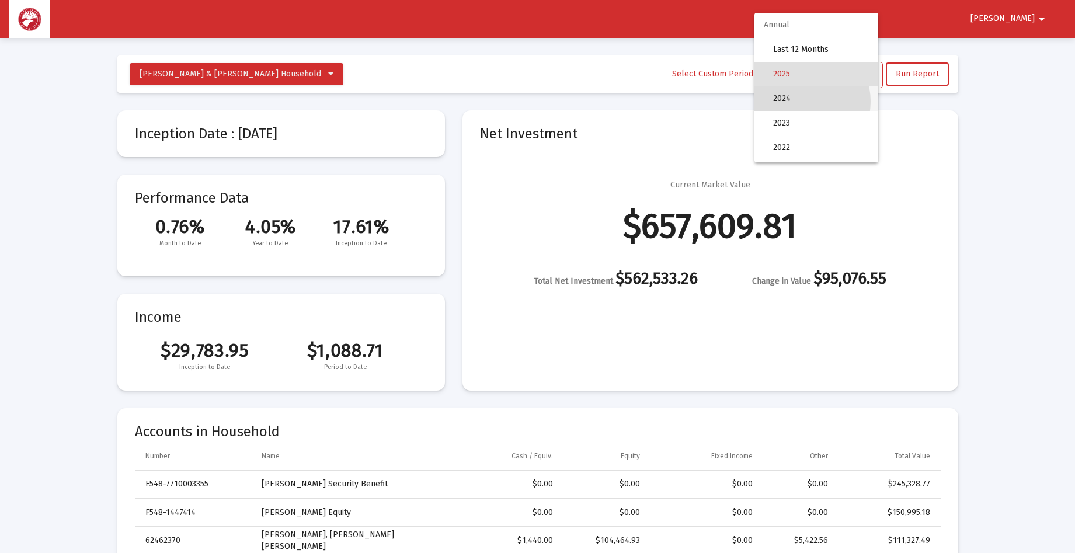
click at [798, 102] on span "2024" at bounding box center [821, 98] width 96 height 25
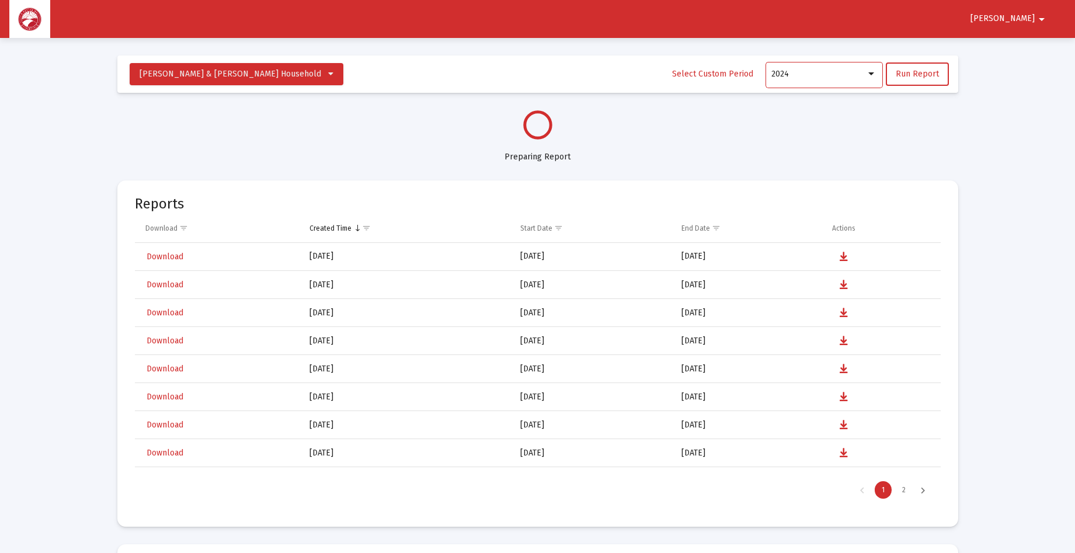
select select "View 1 year"
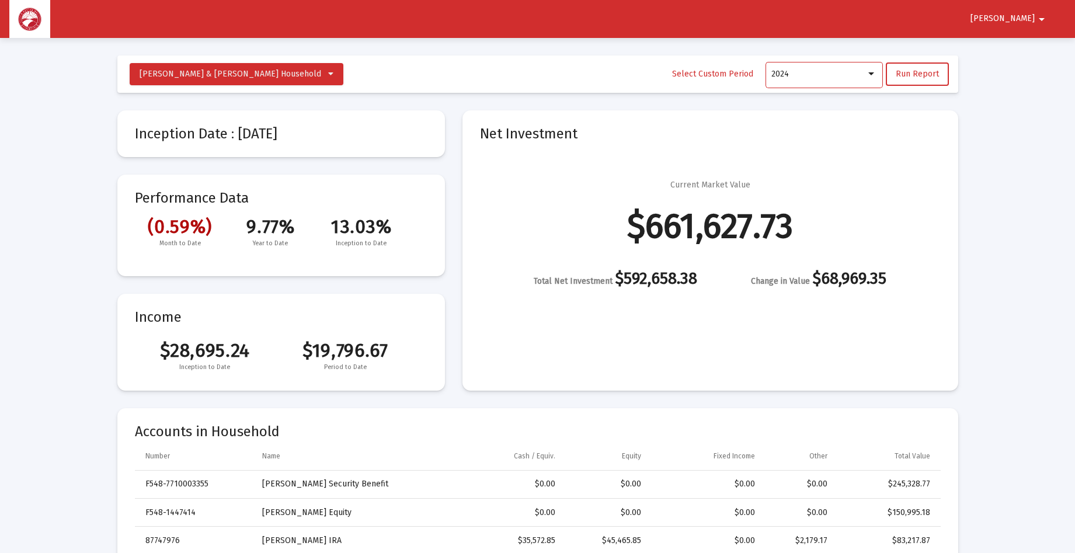
click at [872, 74] on div at bounding box center [871, 73] width 6 height 3
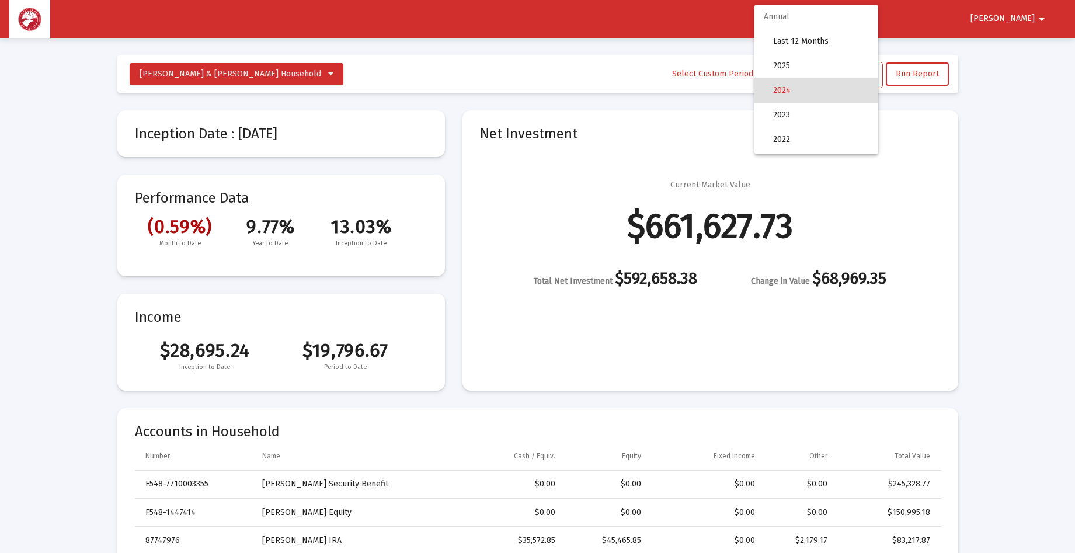
scroll to position [16, 0]
click at [821, 95] on span "2023" at bounding box center [821, 98] width 96 height 25
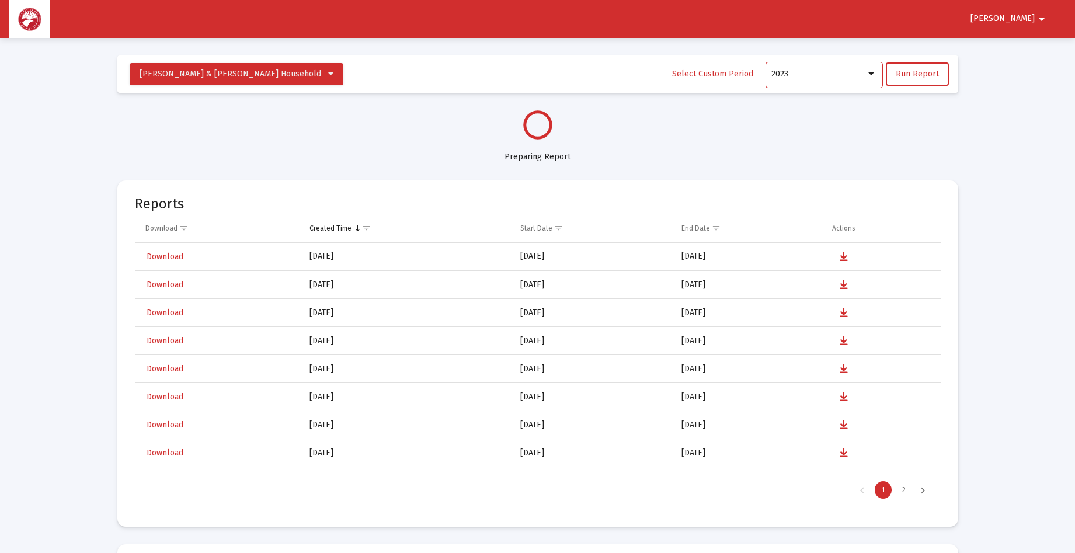
select select "View 1 year"
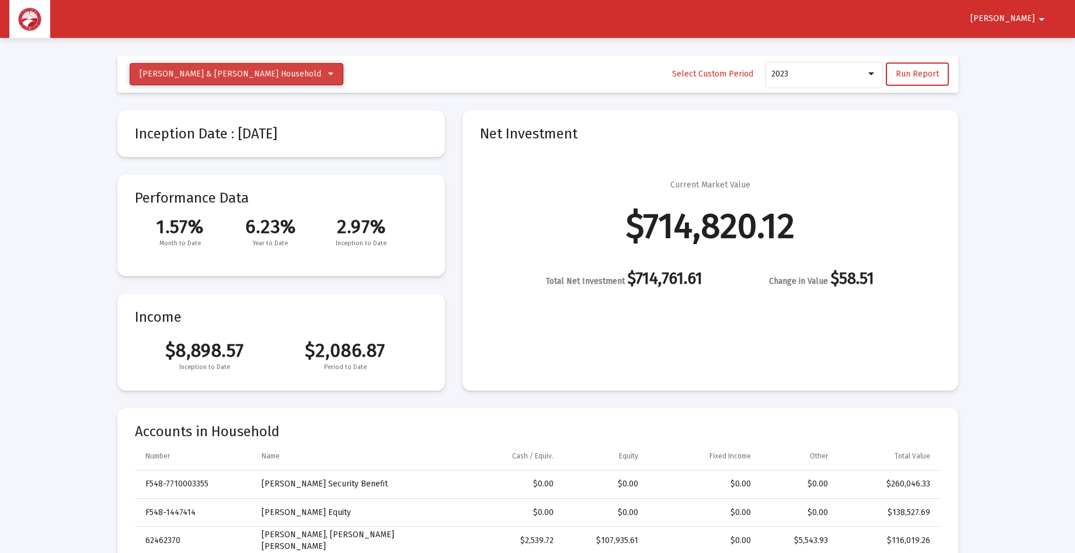
click at [328, 70] on icon at bounding box center [330, 74] width 5 height 8
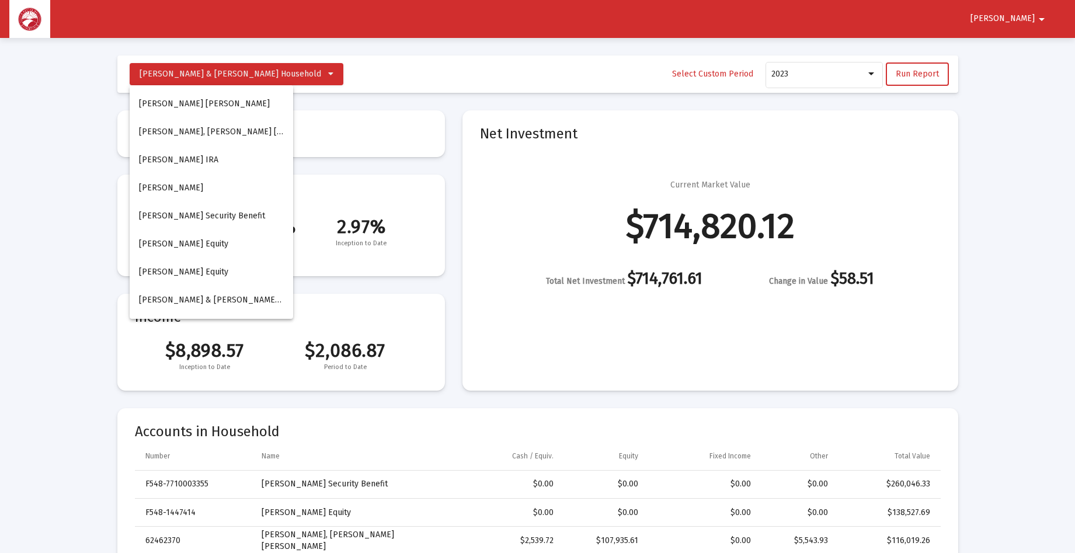
click at [871, 70] on div at bounding box center [537, 276] width 1075 height 553
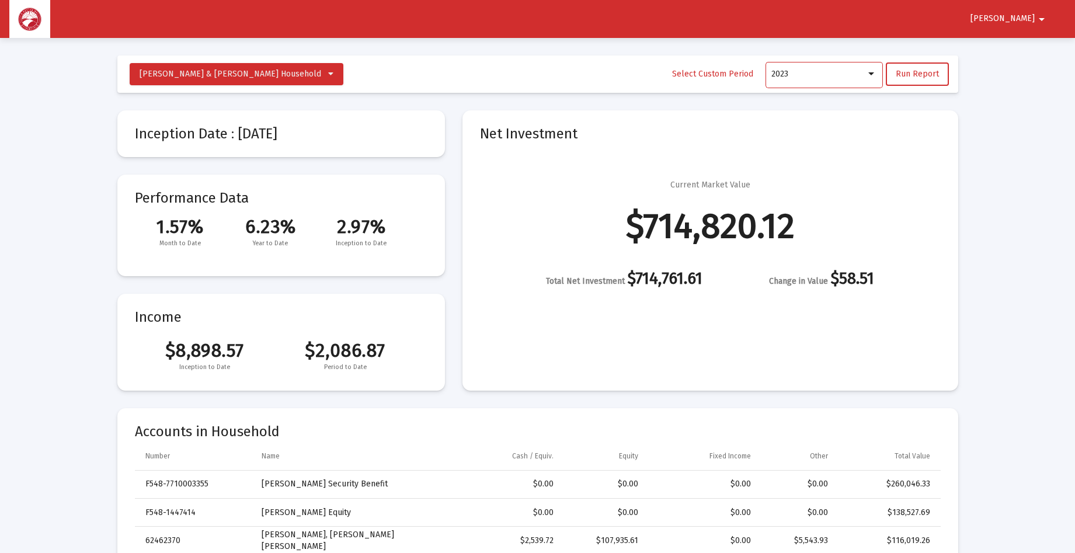
click at [875, 76] on div at bounding box center [871, 73] width 11 height 9
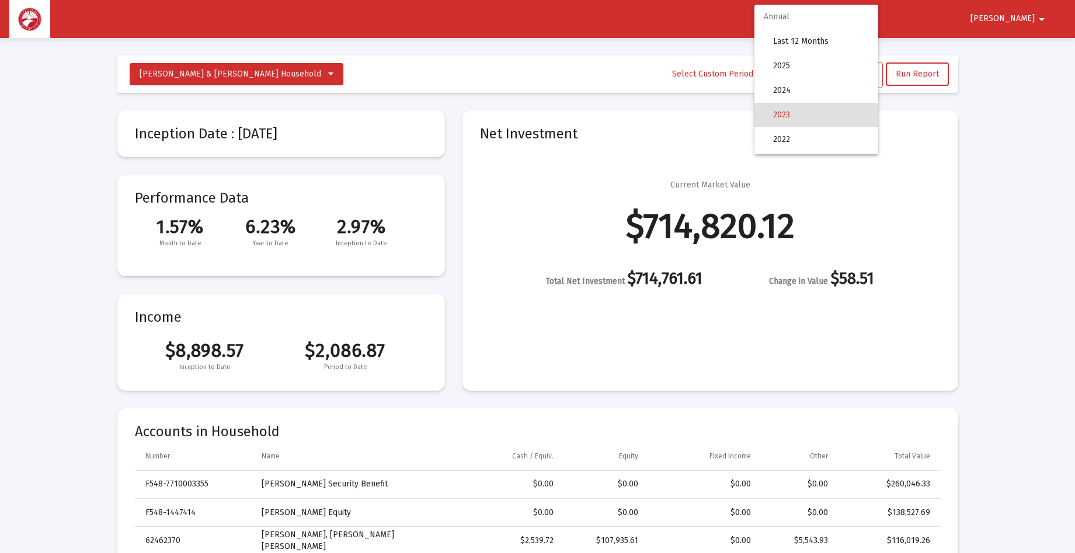
scroll to position [41, 0]
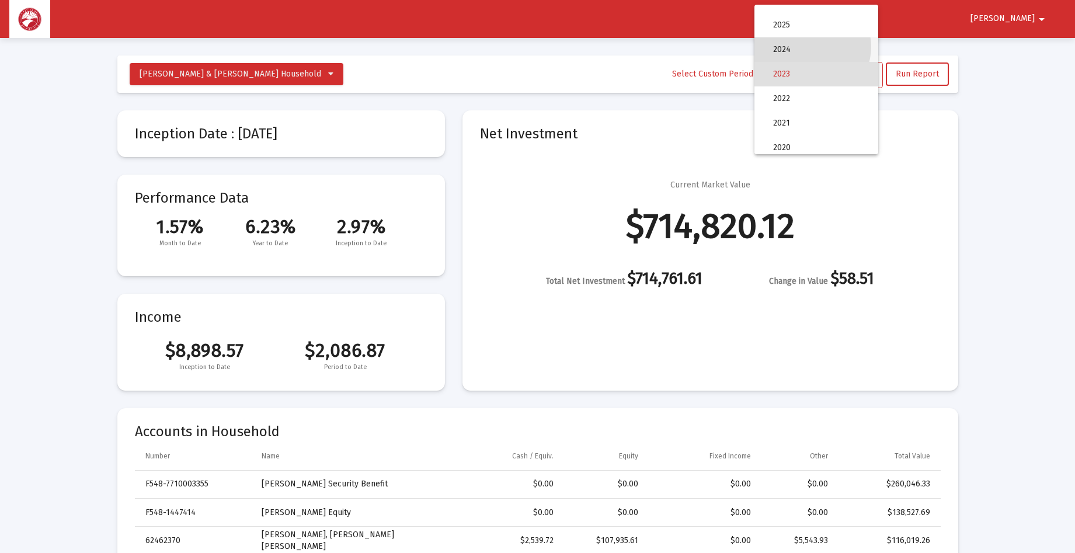
click at [811, 47] on span "2024" at bounding box center [821, 49] width 96 height 25
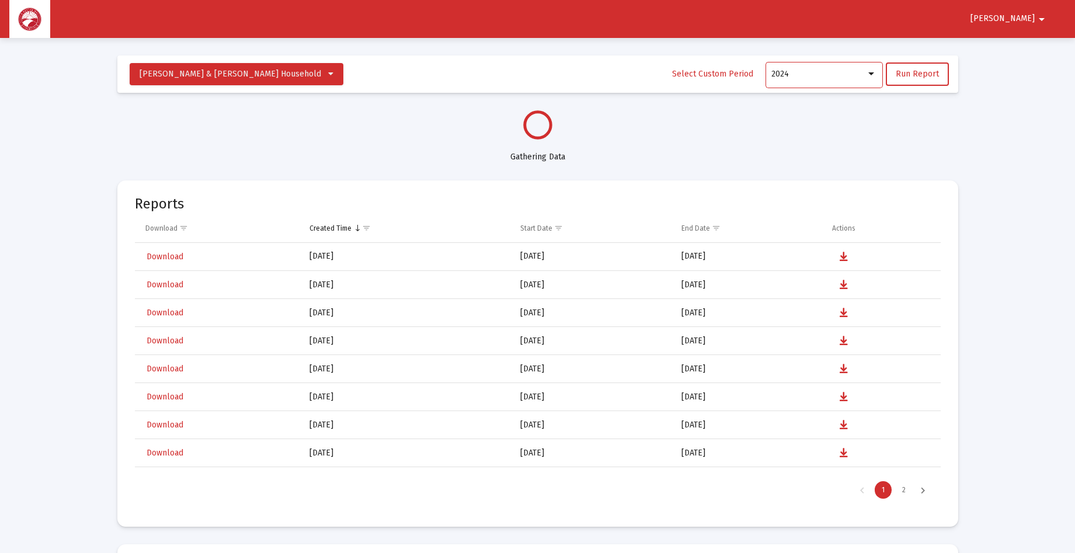
select select "View 1 year"
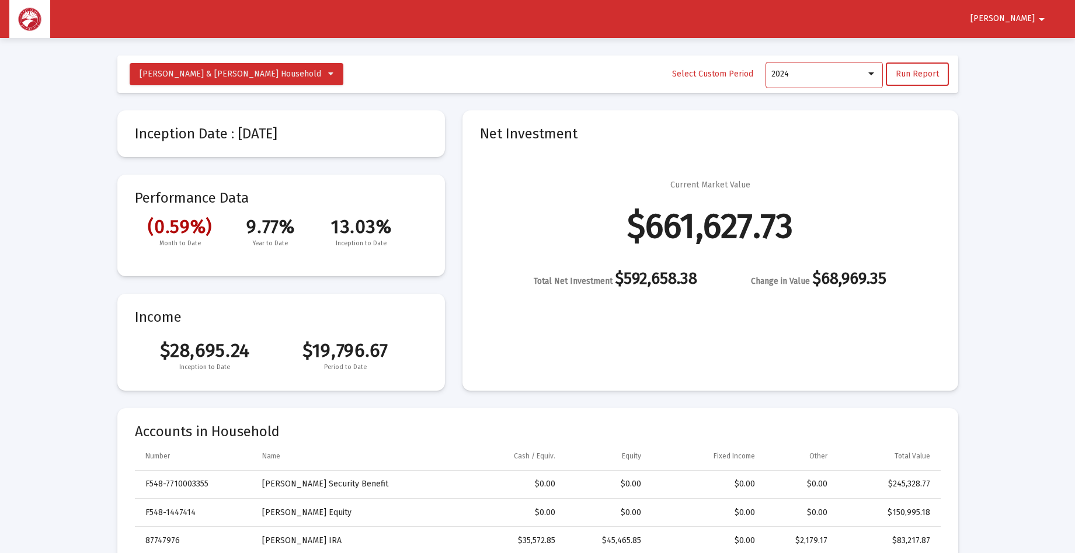
click at [874, 74] on div at bounding box center [871, 73] width 6 height 3
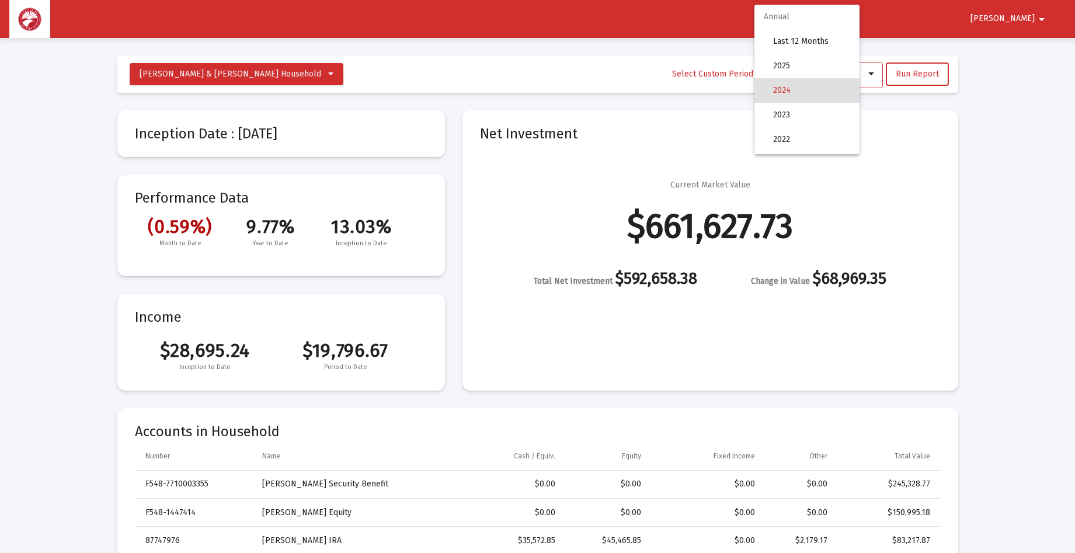
scroll to position [16, 0]
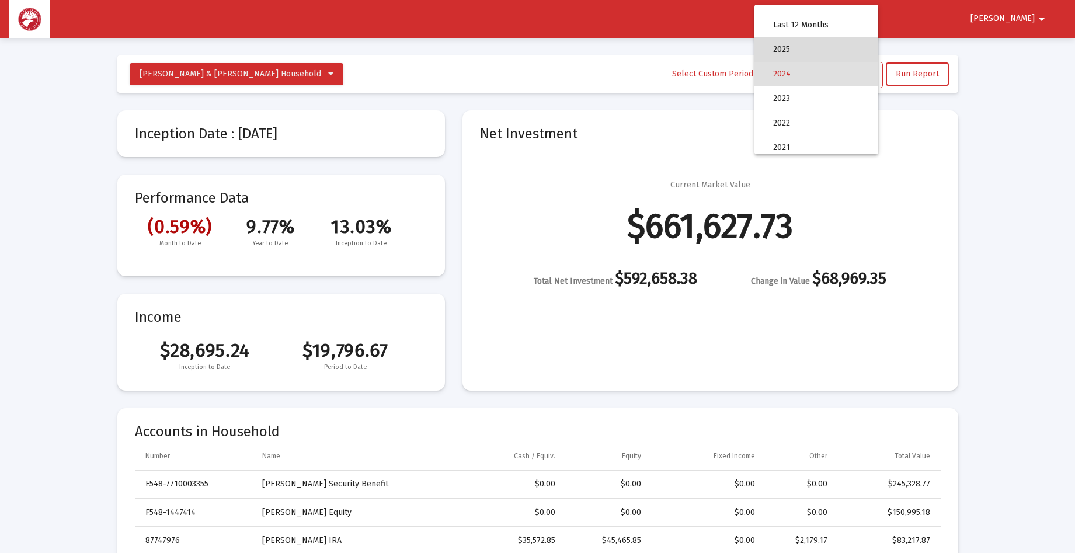
click at [827, 55] on span "2025" at bounding box center [821, 49] width 96 height 25
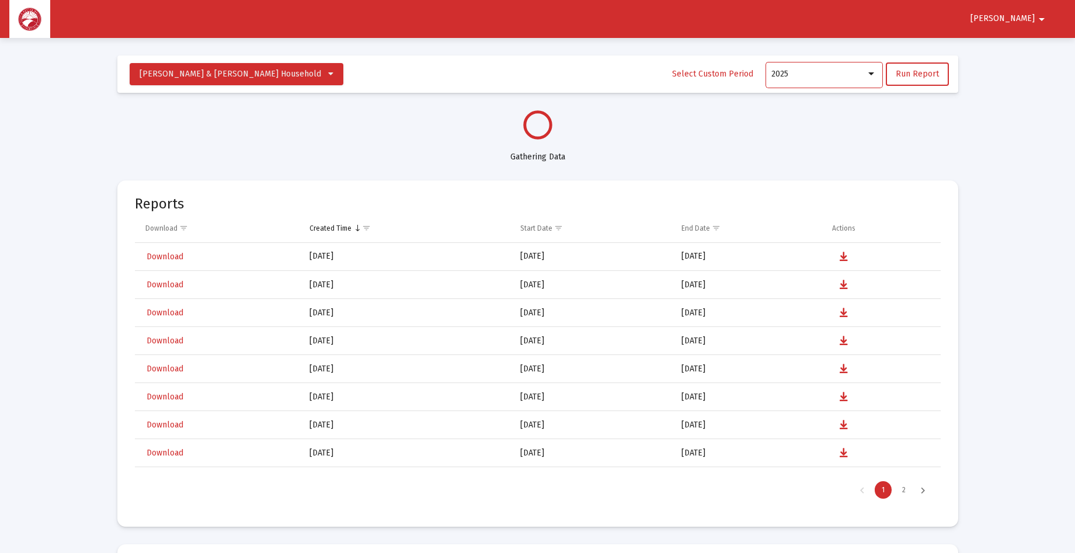
select select "View all"
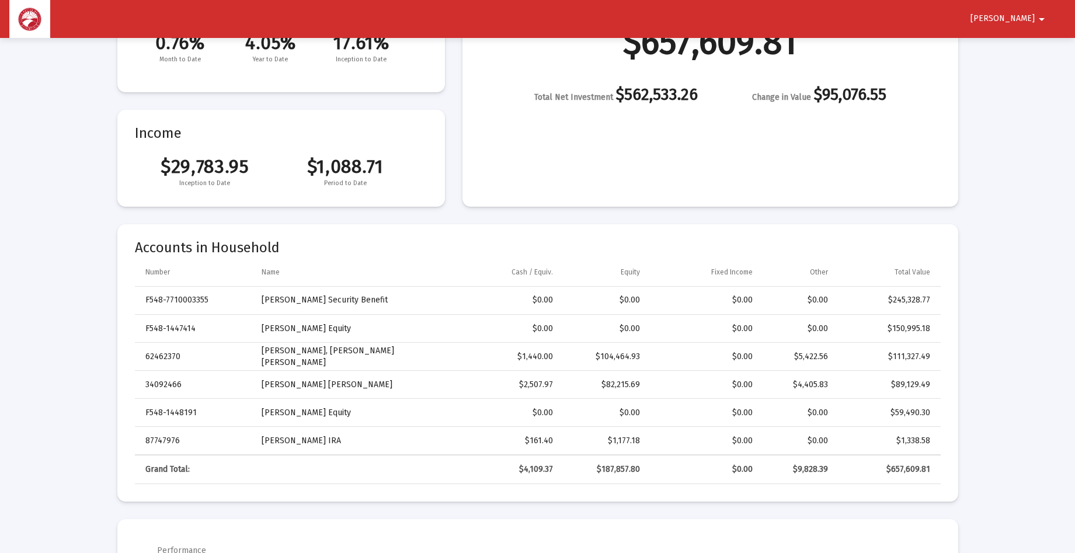
scroll to position [0, 0]
